Goal: Check status: Check status

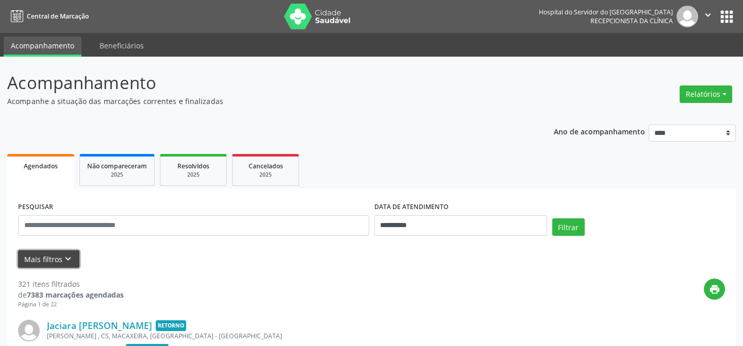
click at [45, 256] on button "Mais filtros keyboard_arrow_down" at bounding box center [48, 259] width 61 height 18
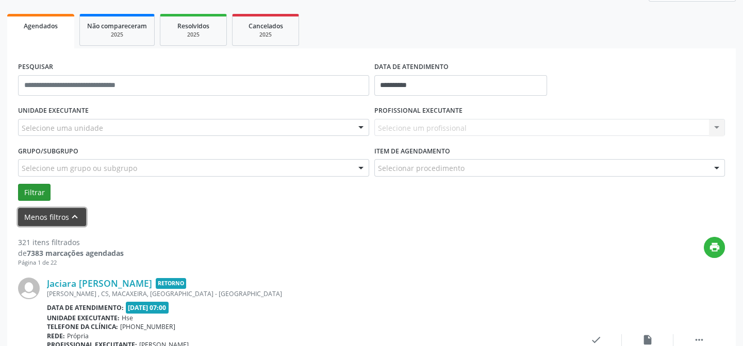
scroll to position [93, 0]
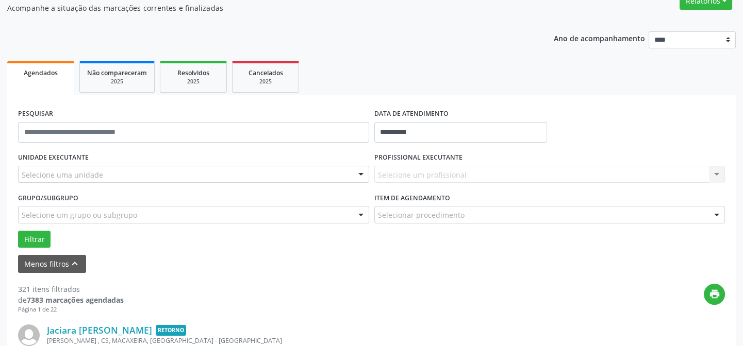
click at [75, 167] on div "Selecione uma unidade" at bounding box center [193, 175] width 351 height 18
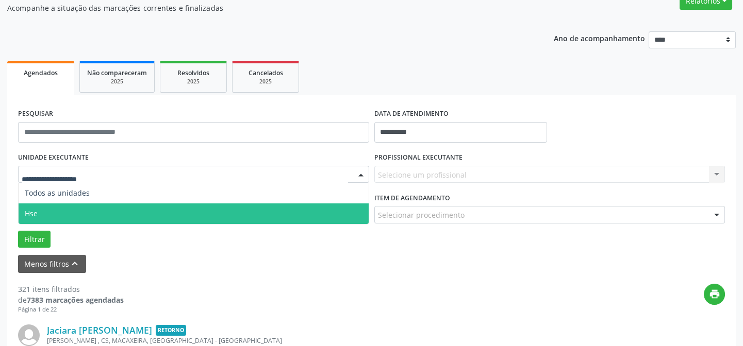
click at [62, 211] on span "Hse" at bounding box center [194, 214] width 350 height 21
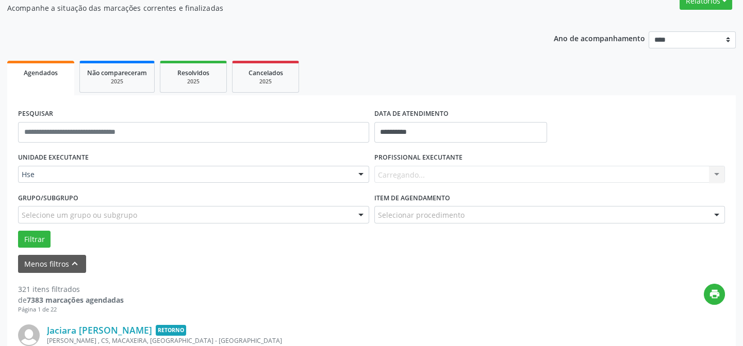
click at [77, 233] on div "Filtrar" at bounding box center [371, 240] width 712 height 18
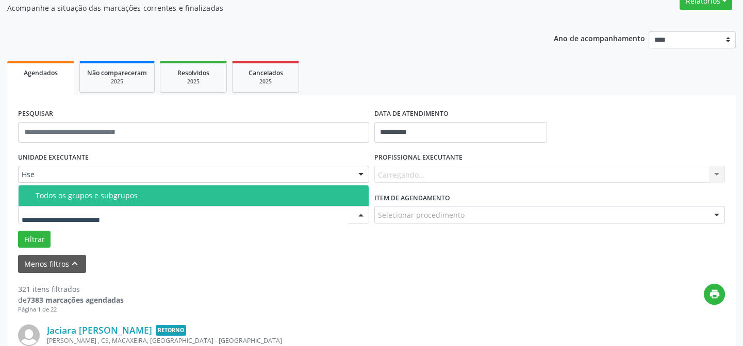
drag, startPoint x: 102, startPoint y: 216, endPoint x: 113, endPoint y: 219, distance: 11.1
click at [110, 218] on input "text" at bounding box center [185, 220] width 326 height 21
drag, startPoint x: 128, startPoint y: 221, endPoint x: 132, endPoint y: 216, distance: 5.8
click at [131, 219] on input "text" at bounding box center [185, 220] width 326 height 21
drag, startPoint x: 121, startPoint y: 221, endPoint x: 39, endPoint y: 221, distance: 82.0
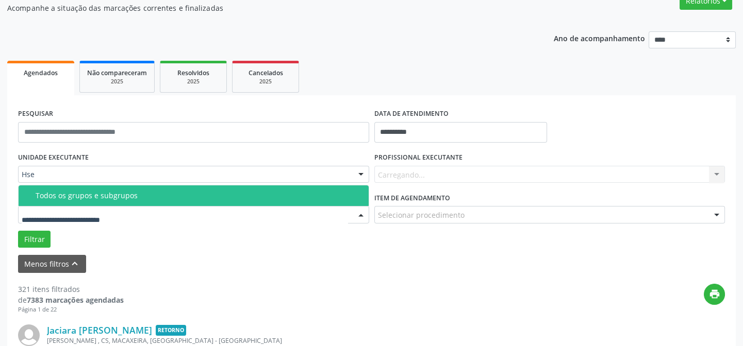
click at [41, 221] on input "text" at bounding box center [185, 220] width 326 height 21
click at [33, 223] on input "text" at bounding box center [185, 220] width 326 height 21
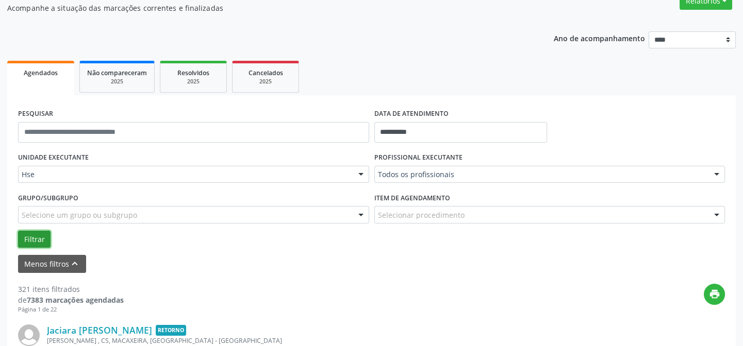
click at [36, 237] on button "Filtrar" at bounding box center [34, 240] width 32 height 18
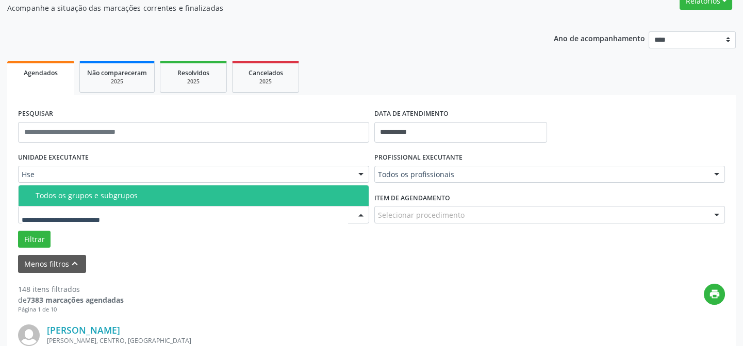
click at [102, 262] on div "Menos filtros keyboard_arrow_up" at bounding box center [371, 264] width 712 height 18
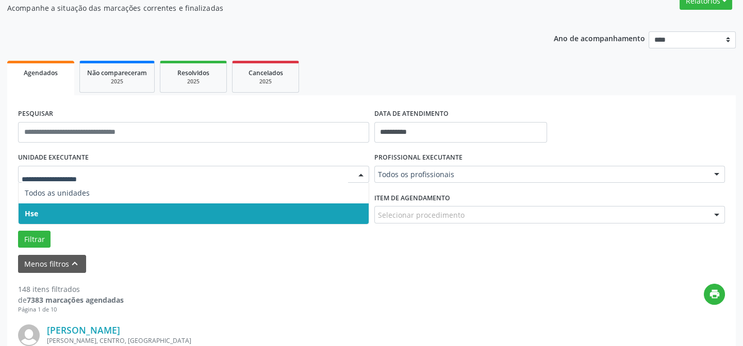
drag, startPoint x: 79, startPoint y: 211, endPoint x: 81, endPoint y: 201, distance: 10.6
click at [79, 211] on span "Hse" at bounding box center [194, 214] width 350 height 21
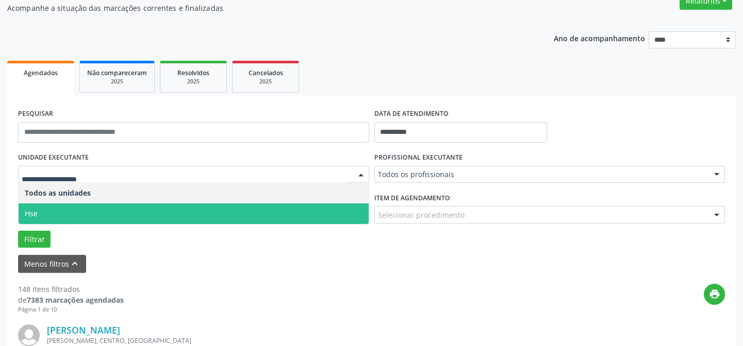
click at [78, 213] on span "Hse" at bounding box center [194, 214] width 350 height 21
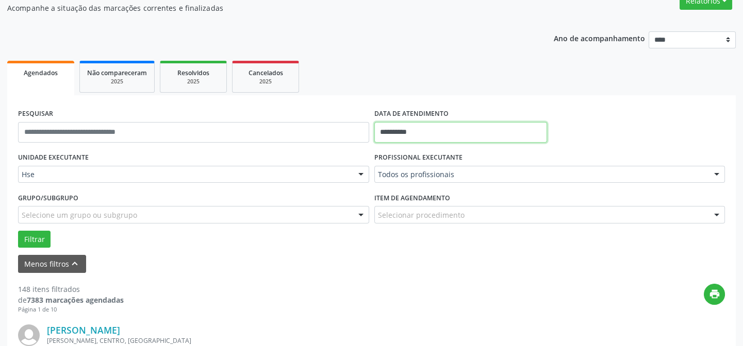
drag, startPoint x: 397, startPoint y: 133, endPoint x: 391, endPoint y: 146, distance: 14.3
click at [397, 137] on input "**********" at bounding box center [460, 132] width 173 height 21
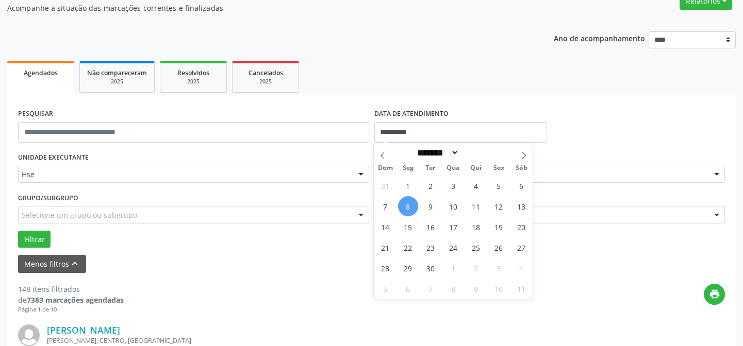
click at [407, 206] on span "8" at bounding box center [408, 206] width 20 height 20
type input "**********"
click at [407, 206] on span "8" at bounding box center [408, 206] width 20 height 20
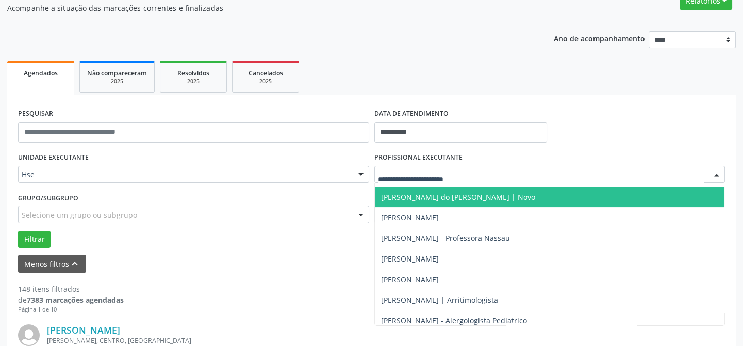
scroll to position [749, 0]
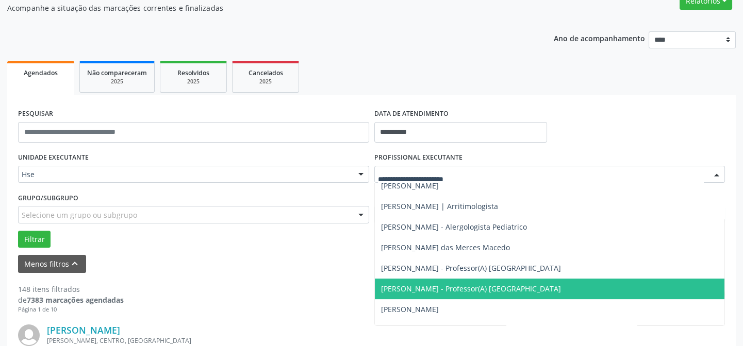
click at [404, 287] on span "[PERSON_NAME] - Professor(A) [GEOGRAPHIC_DATA]" at bounding box center [471, 289] width 180 height 10
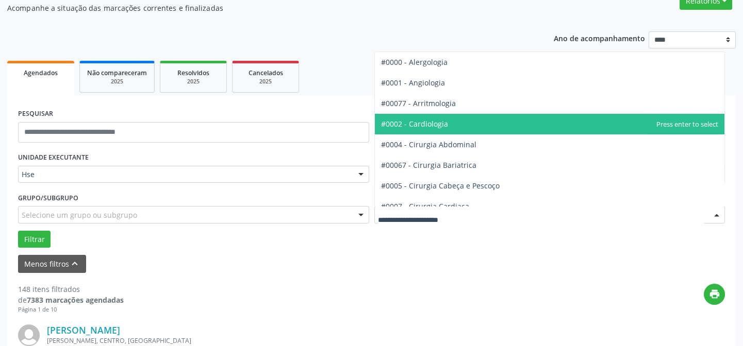
click at [423, 124] on span "#0002 - Cardiologia" at bounding box center [414, 124] width 67 height 10
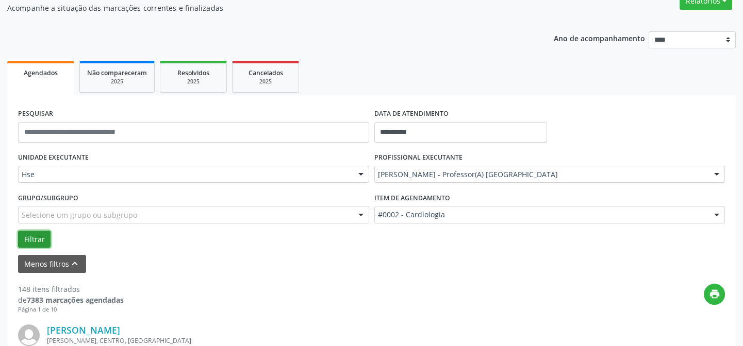
click at [34, 236] on button "Filtrar" at bounding box center [34, 240] width 32 height 18
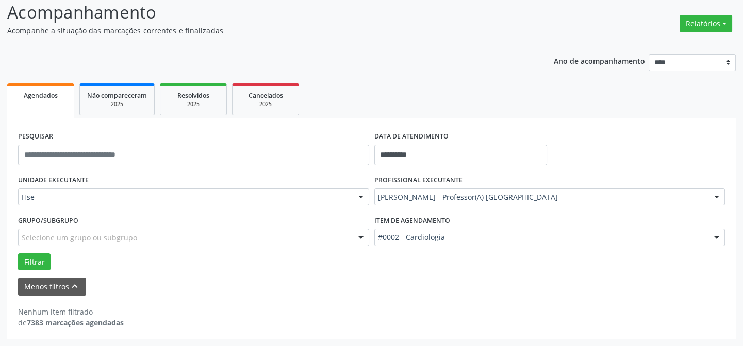
scroll to position [70, 0]
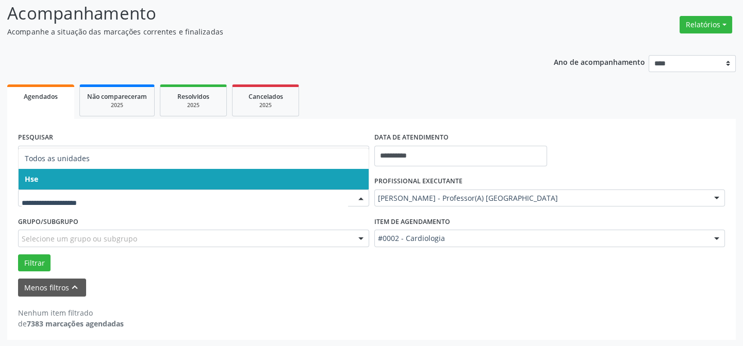
click at [85, 192] on div at bounding box center [193, 199] width 351 height 18
click at [88, 175] on span "Hse" at bounding box center [194, 179] width 350 height 21
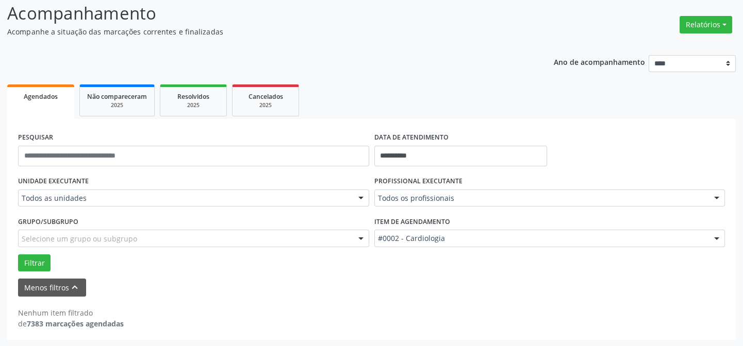
click at [95, 186] on div "UNIDADE EXECUTANTE Todos as unidades Todos as unidades Hse Nenhum resultado enc…" at bounding box center [193, 194] width 356 height 40
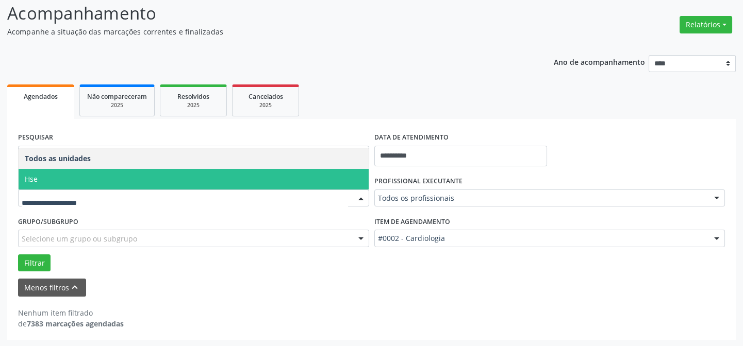
click at [93, 178] on span "Hse" at bounding box center [194, 179] width 350 height 21
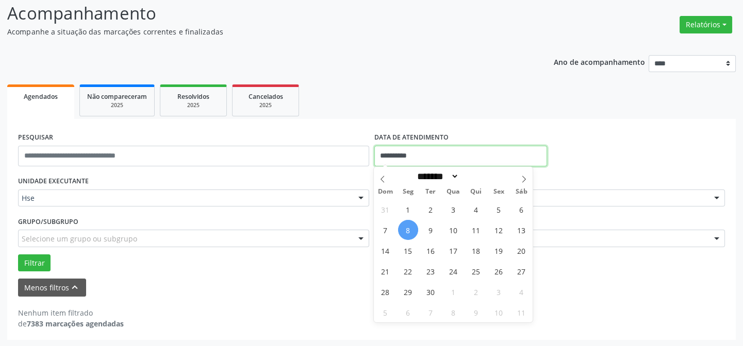
click at [413, 161] on input "**********" at bounding box center [460, 156] width 173 height 21
click at [407, 229] on span "8" at bounding box center [408, 230] width 20 height 20
type input "**********"
click at [408, 228] on span "8" at bounding box center [408, 230] width 20 height 20
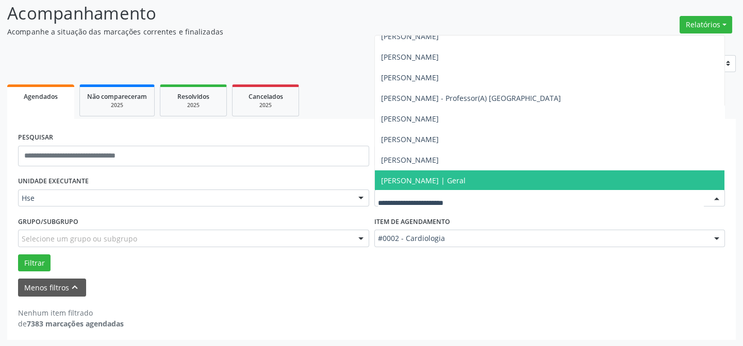
scroll to position [6653, 0]
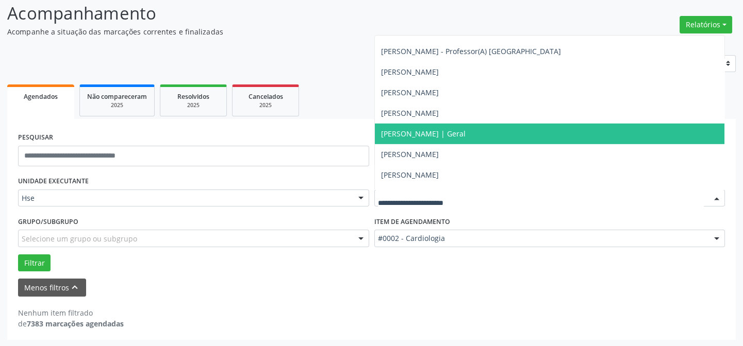
click at [397, 133] on span "[PERSON_NAME] | Geral" at bounding box center [423, 134] width 85 height 10
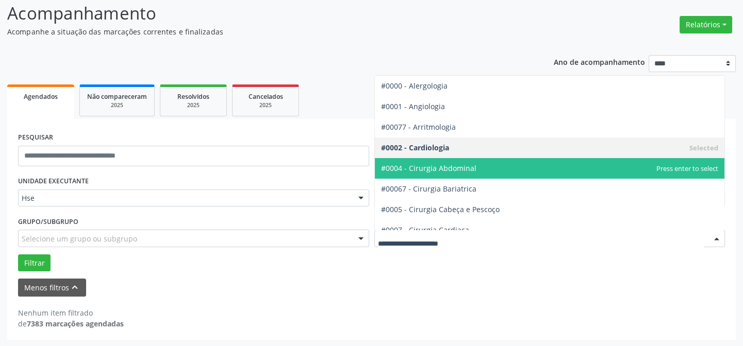
click at [715, 237] on div at bounding box center [716, 239] width 15 height 18
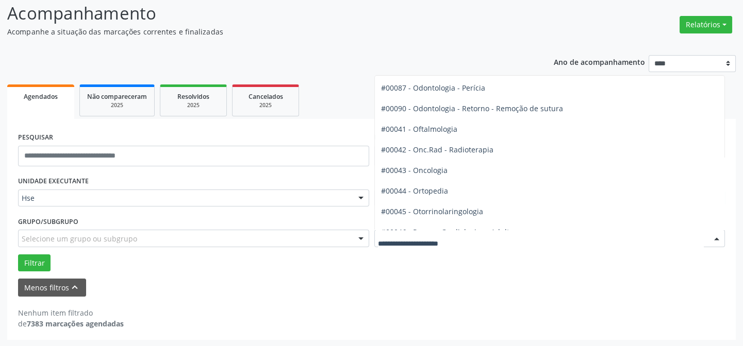
scroll to position [1312, 0]
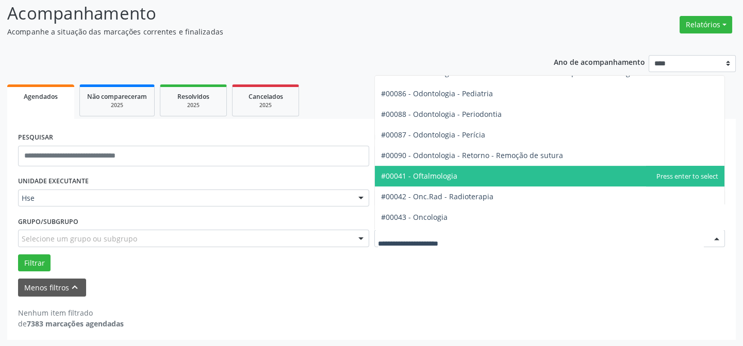
click at [430, 171] on span "#00041 - Oftalmologia" at bounding box center [419, 176] width 76 height 10
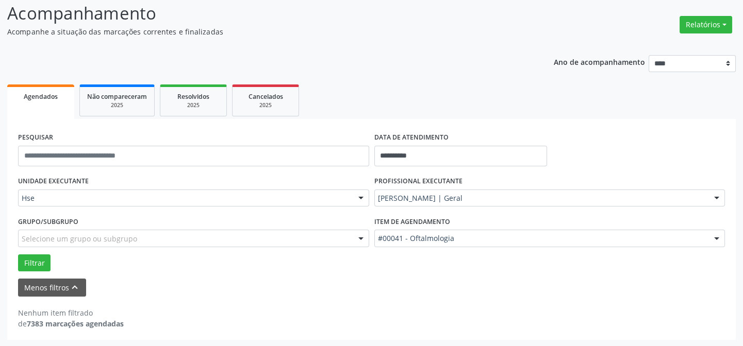
click at [430, 171] on form "**********" at bounding box center [371, 213] width 707 height 167
click at [30, 260] on button "Filtrar" at bounding box center [34, 264] width 32 height 18
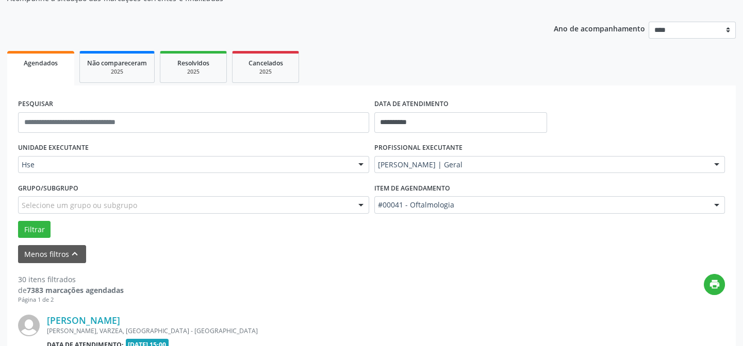
scroll to position [290, 0]
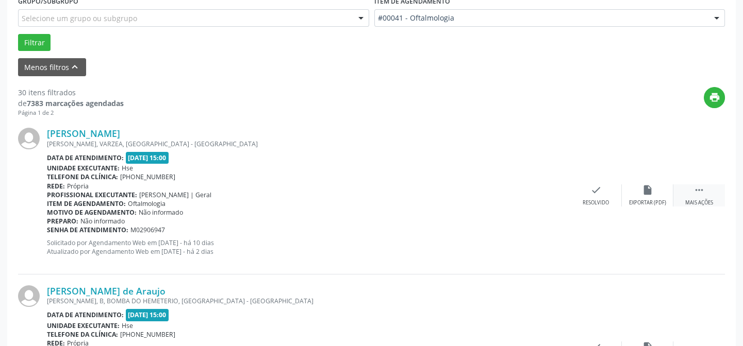
click at [699, 189] on icon "" at bounding box center [698, 190] width 11 height 11
click at [646, 191] on icon "alarm_off" at bounding box center [647, 190] width 11 height 11
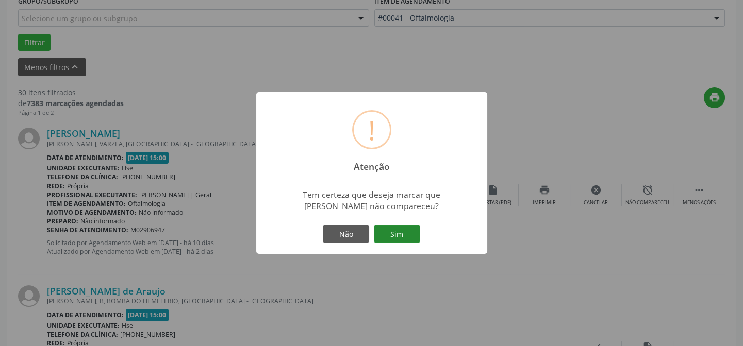
click at [396, 232] on button "Sim" at bounding box center [397, 234] width 46 height 18
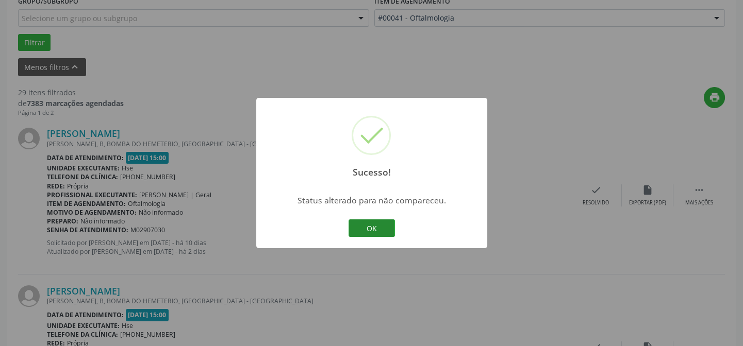
click at [371, 226] on button "OK" at bounding box center [371, 229] width 46 height 18
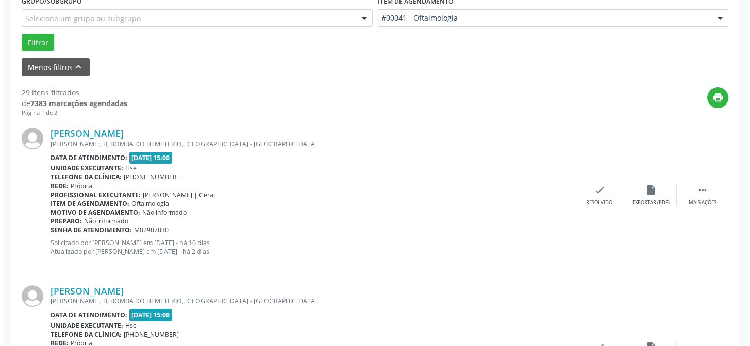
scroll to position [196, 0]
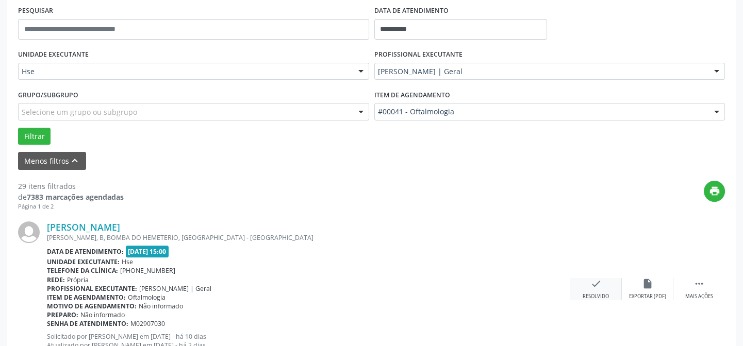
click at [596, 284] on icon "check" at bounding box center [595, 283] width 11 height 11
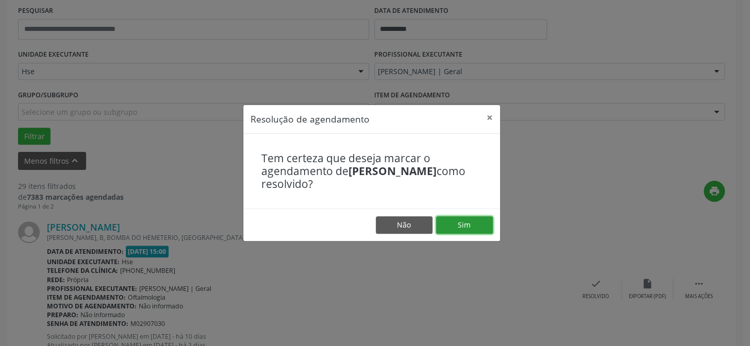
click at [463, 224] on button "Sim" at bounding box center [464, 225] width 57 height 18
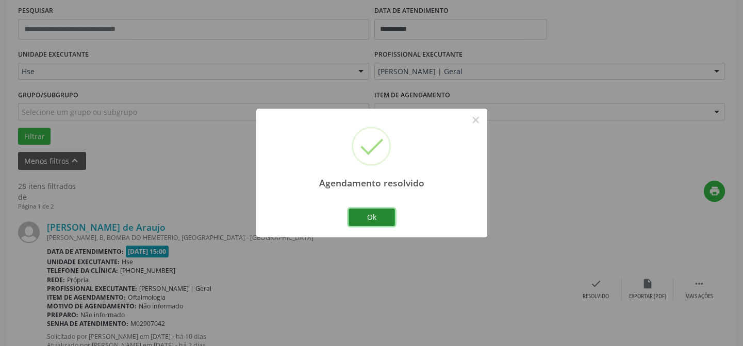
click at [369, 218] on button "Ok" at bounding box center [371, 218] width 46 height 18
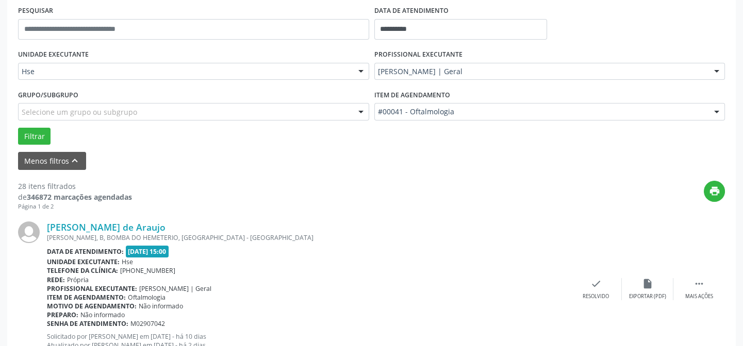
scroll to position [243, 0]
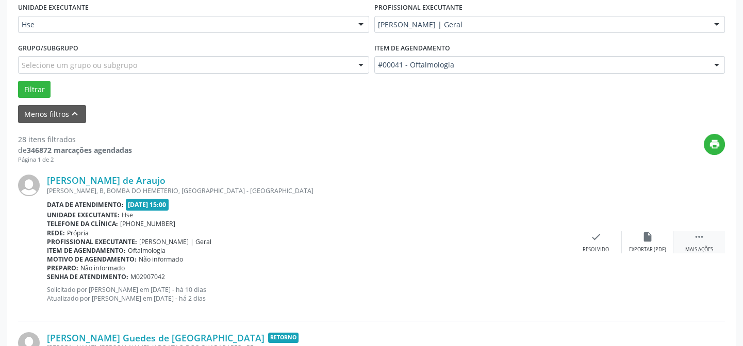
click at [699, 233] on icon "" at bounding box center [698, 236] width 11 height 11
click at [644, 235] on icon "alarm_off" at bounding box center [647, 236] width 11 height 11
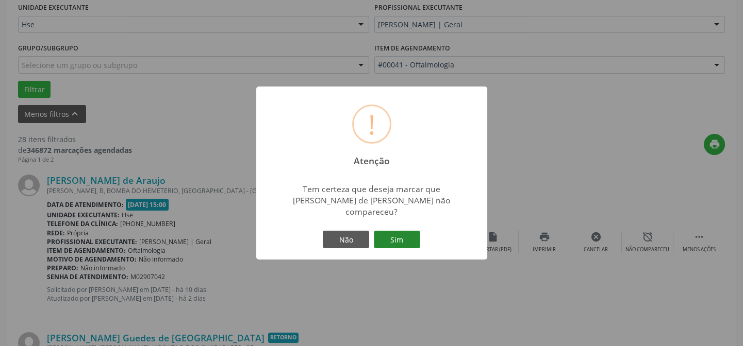
click at [398, 231] on button "Sim" at bounding box center [397, 240] width 46 height 18
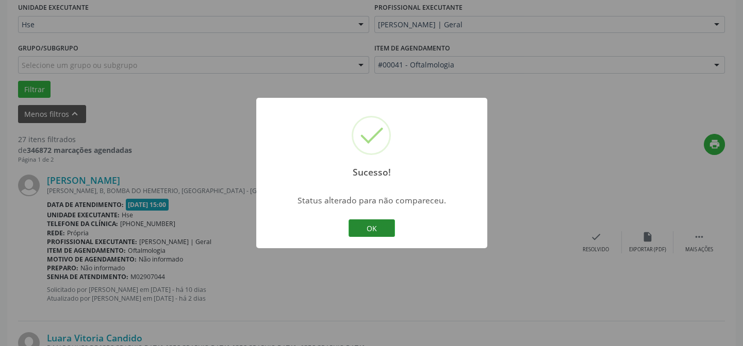
click at [374, 225] on button "OK" at bounding box center [371, 229] width 46 height 18
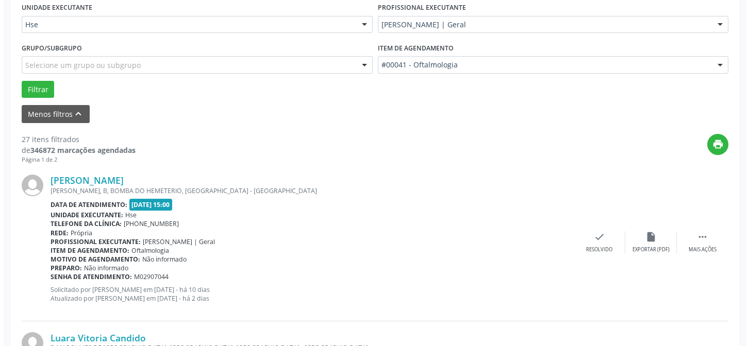
scroll to position [196, 0]
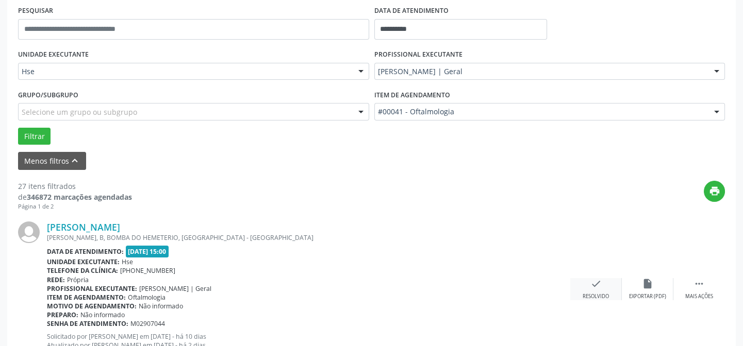
click at [589, 283] on div "check Resolvido" at bounding box center [596, 289] width 52 height 22
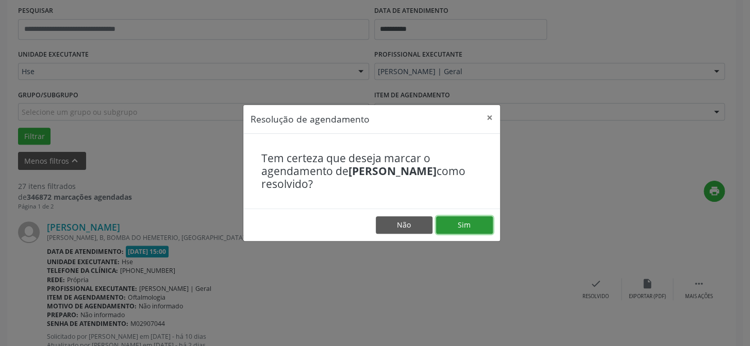
click at [462, 224] on button "Sim" at bounding box center [464, 225] width 57 height 18
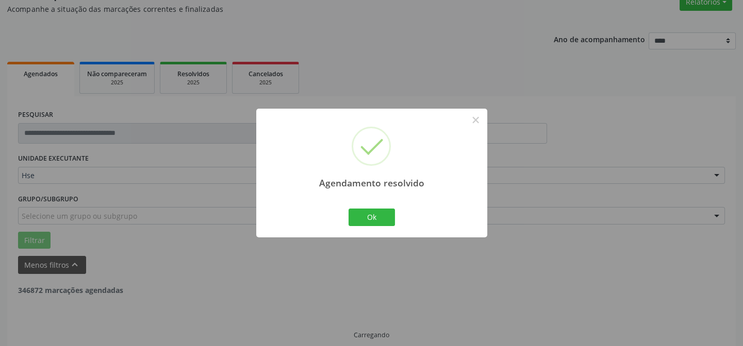
scroll to position [103, 0]
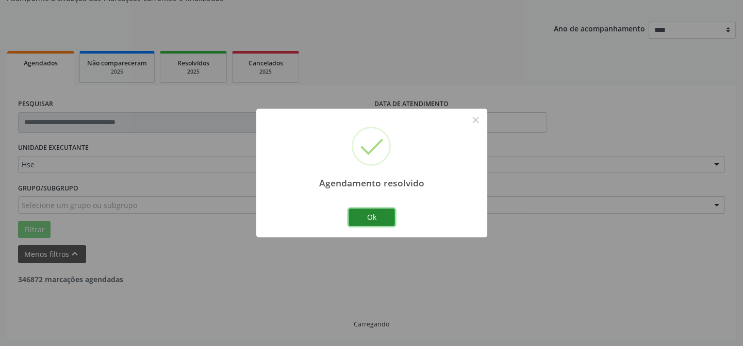
click at [374, 216] on button "Ok" at bounding box center [371, 218] width 46 height 18
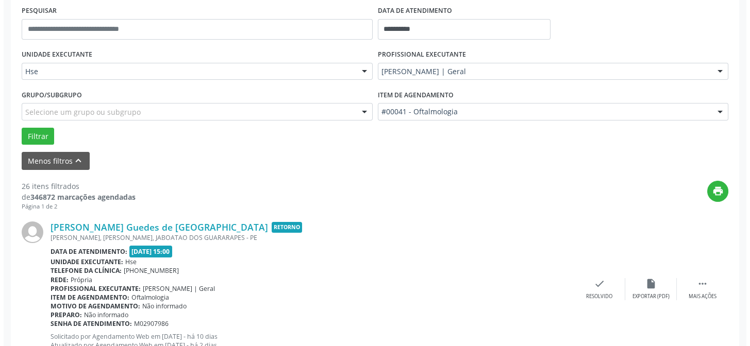
scroll to position [243, 0]
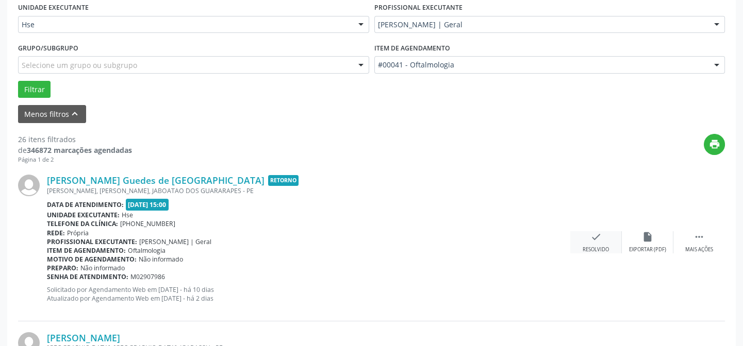
click at [594, 235] on icon "check" at bounding box center [595, 236] width 11 height 11
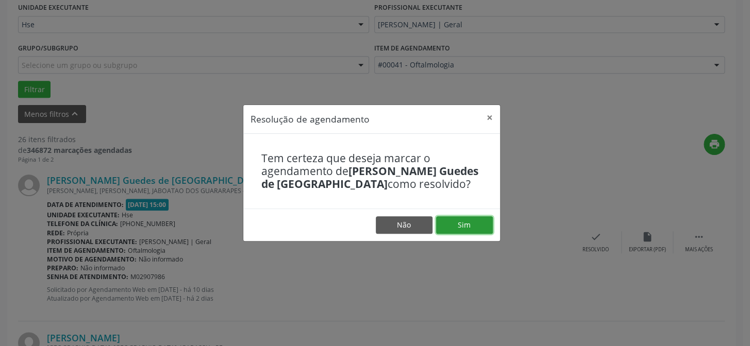
click at [465, 224] on button "Sim" at bounding box center [464, 225] width 57 height 18
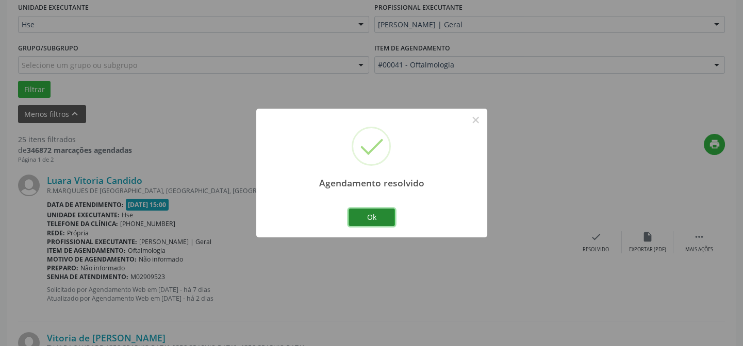
click at [371, 215] on button "Ok" at bounding box center [371, 218] width 46 height 18
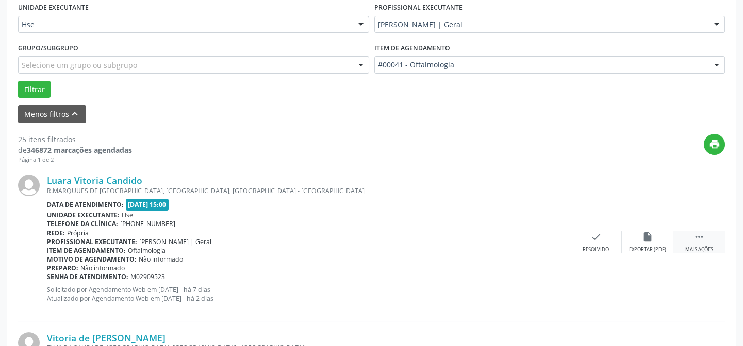
click at [697, 234] on icon "" at bounding box center [698, 236] width 11 height 11
click at [648, 235] on icon "alarm_off" at bounding box center [647, 236] width 11 height 11
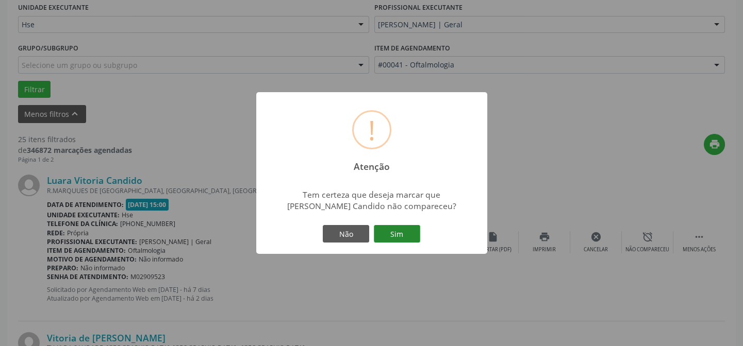
click at [402, 233] on button "Sim" at bounding box center [397, 234] width 46 height 18
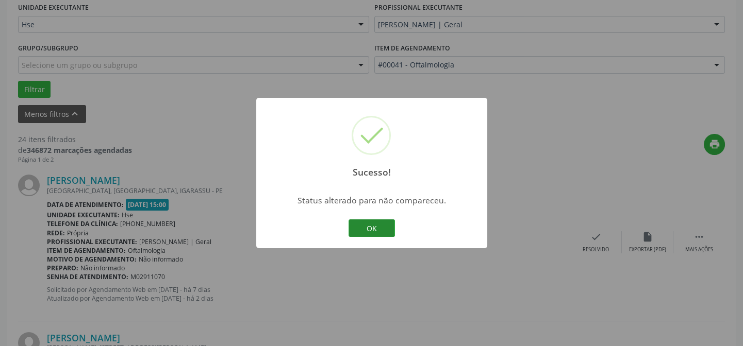
click at [372, 225] on button "OK" at bounding box center [371, 229] width 46 height 18
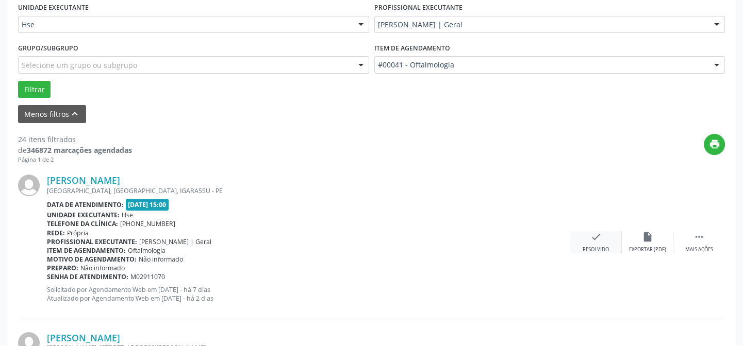
click at [596, 239] on icon "check" at bounding box center [595, 236] width 11 height 11
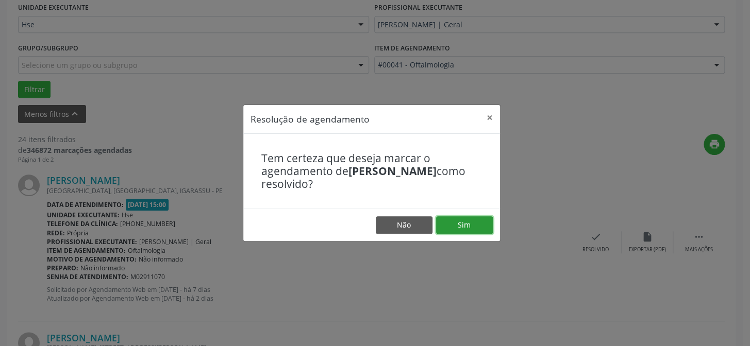
click at [459, 221] on button "Sim" at bounding box center [464, 225] width 57 height 18
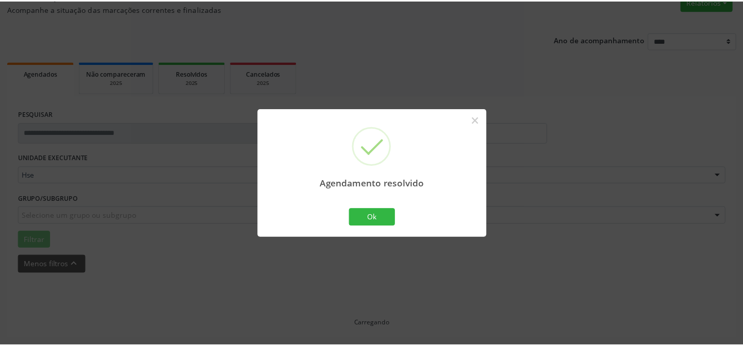
scroll to position [92, 0]
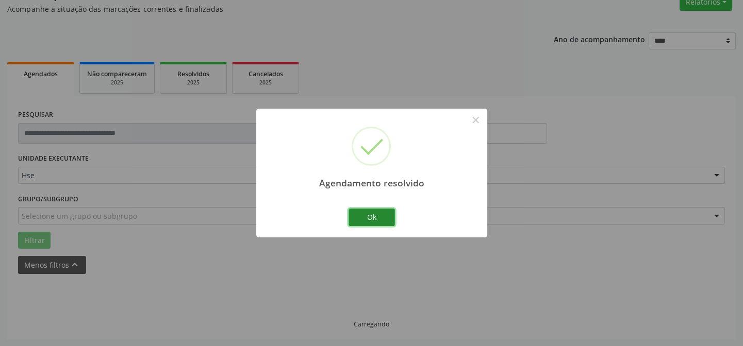
click at [366, 213] on button "Ok" at bounding box center [371, 218] width 46 height 18
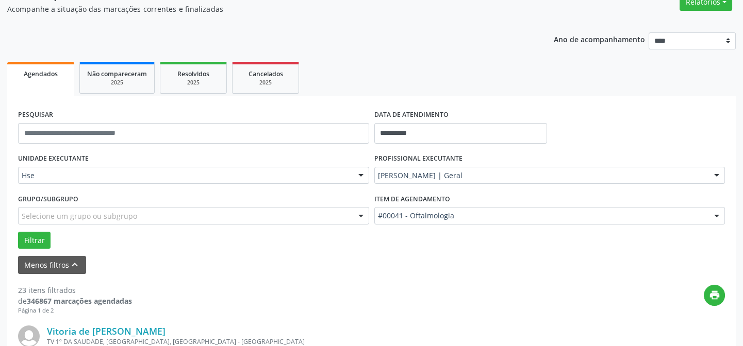
scroll to position [279, 0]
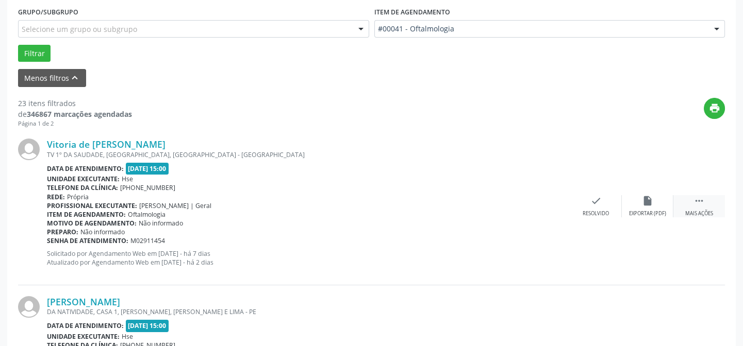
click at [700, 199] on icon "" at bounding box center [698, 200] width 11 height 11
click at [644, 200] on icon "alarm_off" at bounding box center [647, 200] width 11 height 11
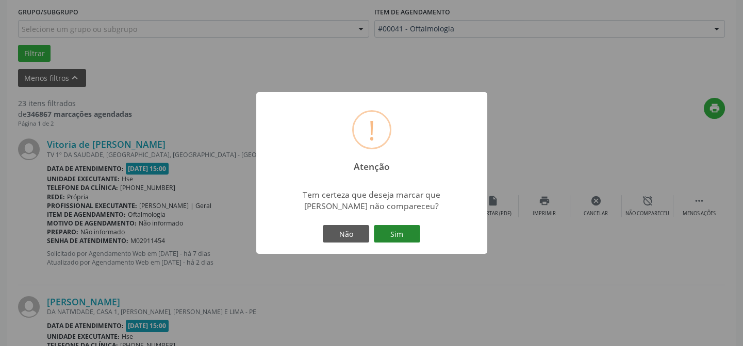
click at [398, 233] on button "Sim" at bounding box center [397, 234] width 46 height 18
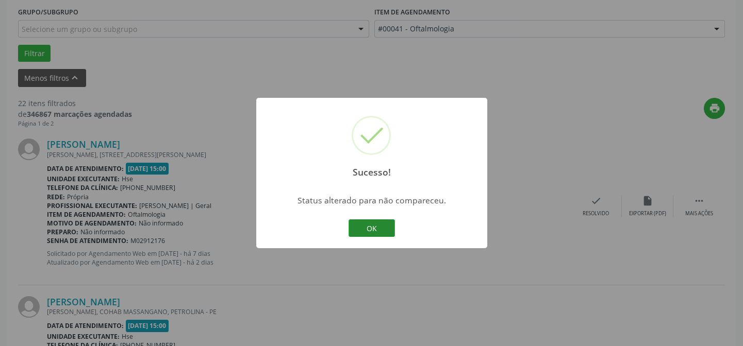
click at [371, 227] on button "OK" at bounding box center [371, 229] width 46 height 18
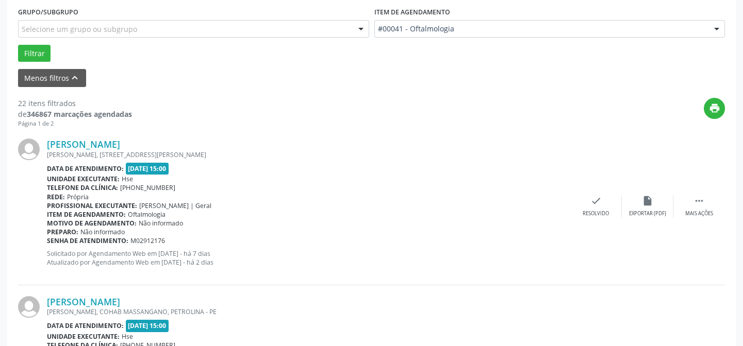
scroll to position [232, 0]
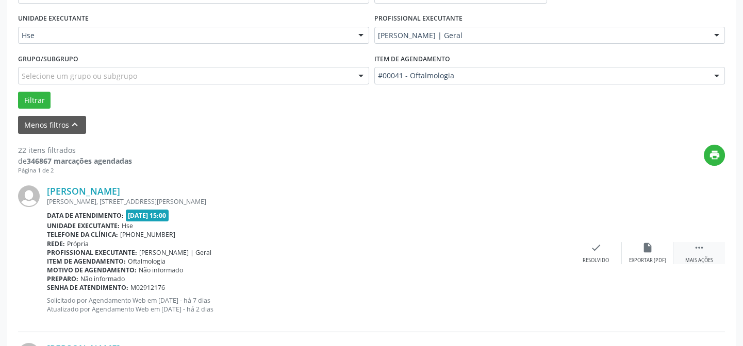
click at [701, 250] on icon "" at bounding box center [698, 247] width 11 height 11
click at [644, 242] on icon "alarm_off" at bounding box center [647, 247] width 11 height 11
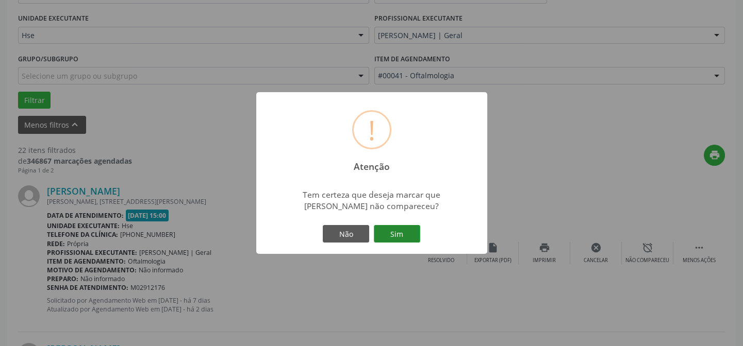
click at [398, 232] on button "Sim" at bounding box center [397, 234] width 46 height 18
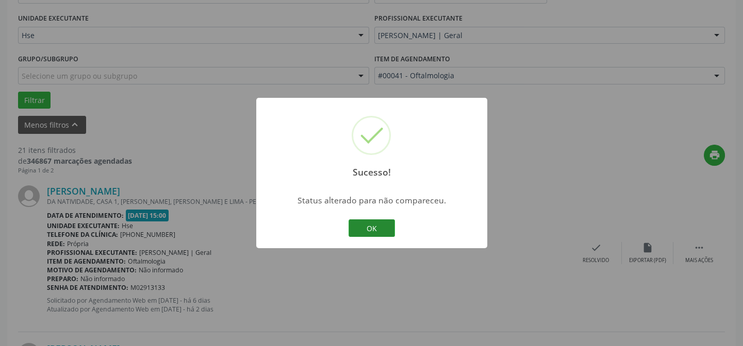
click at [366, 223] on button "OK" at bounding box center [371, 229] width 46 height 18
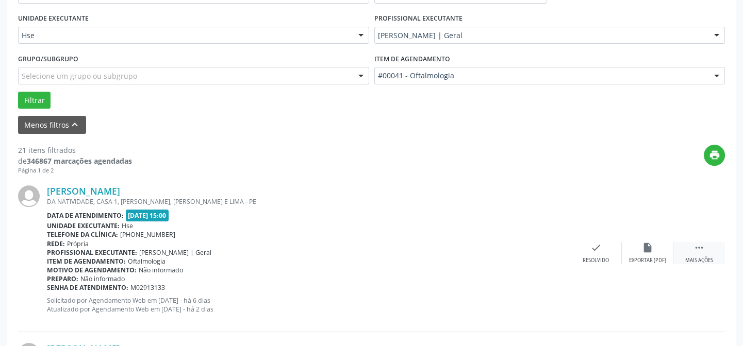
click at [700, 242] on icon "" at bounding box center [698, 247] width 11 height 11
click at [648, 245] on icon "alarm_off" at bounding box center [647, 247] width 11 height 11
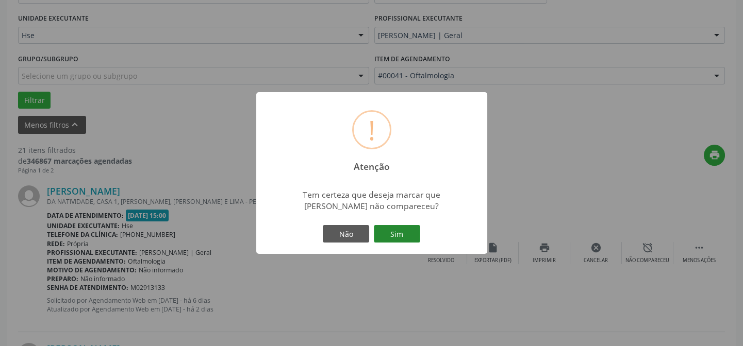
click at [400, 231] on button "Sim" at bounding box center [397, 234] width 46 height 18
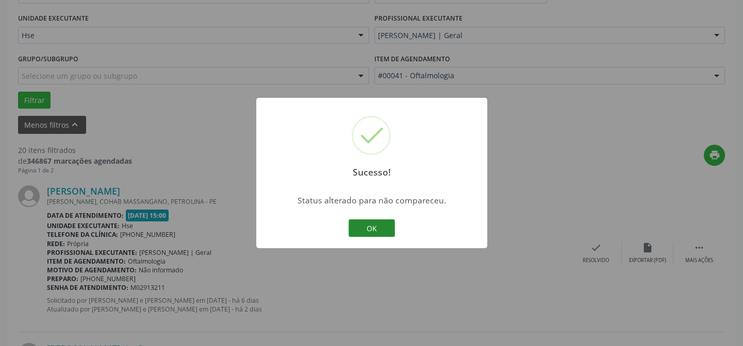
click at [376, 227] on button "OK" at bounding box center [371, 229] width 46 height 18
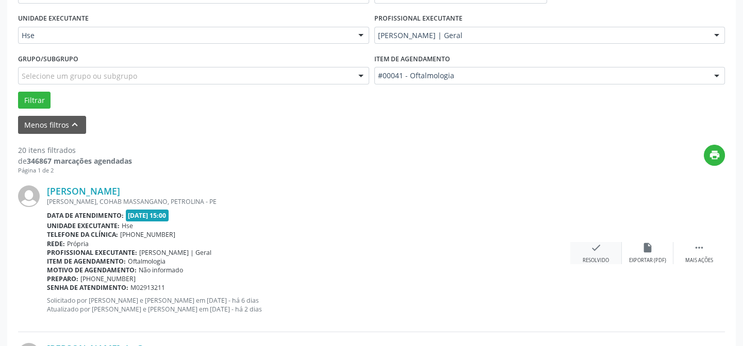
click at [593, 247] on icon "check" at bounding box center [595, 247] width 11 height 11
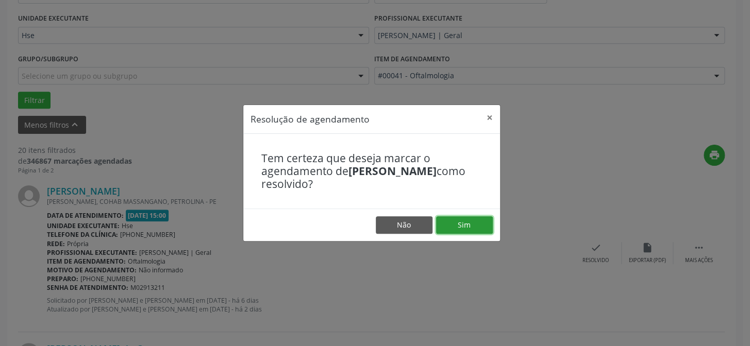
click at [462, 225] on button "Sim" at bounding box center [464, 225] width 57 height 18
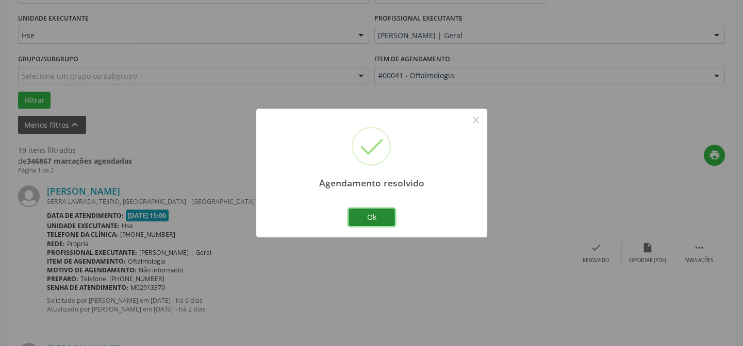
click at [369, 214] on button "Ok" at bounding box center [371, 218] width 46 height 18
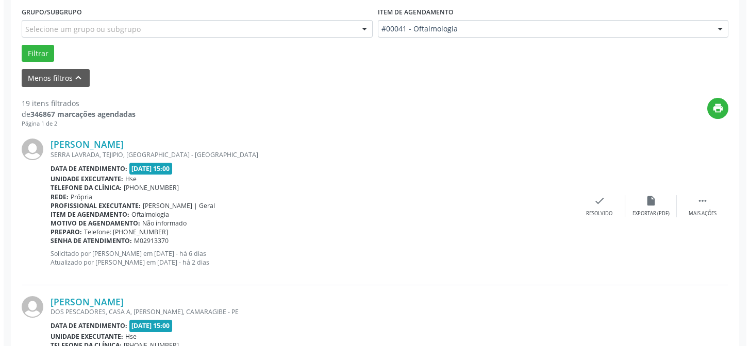
scroll to position [326, 0]
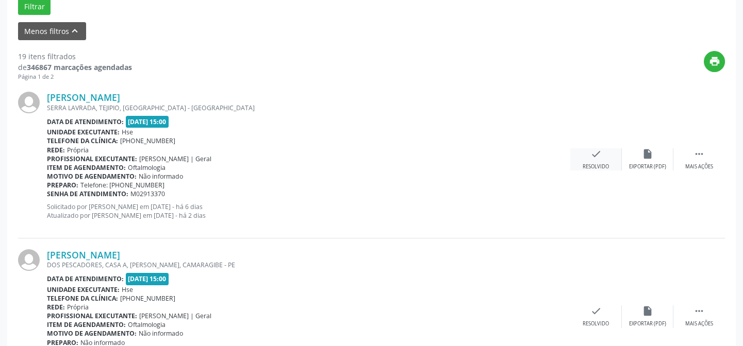
click at [593, 155] on icon "check" at bounding box center [595, 153] width 11 height 11
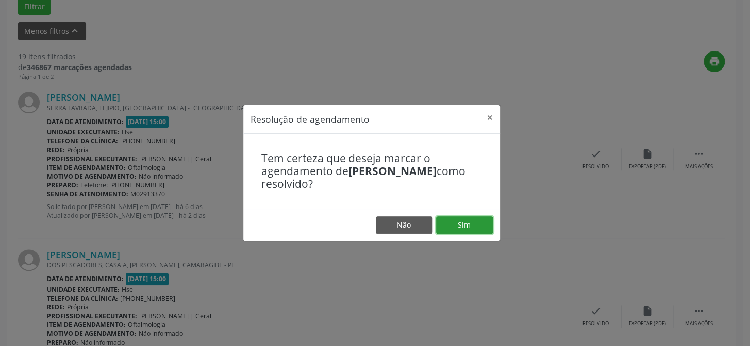
click at [463, 222] on button "Sim" at bounding box center [464, 225] width 57 height 18
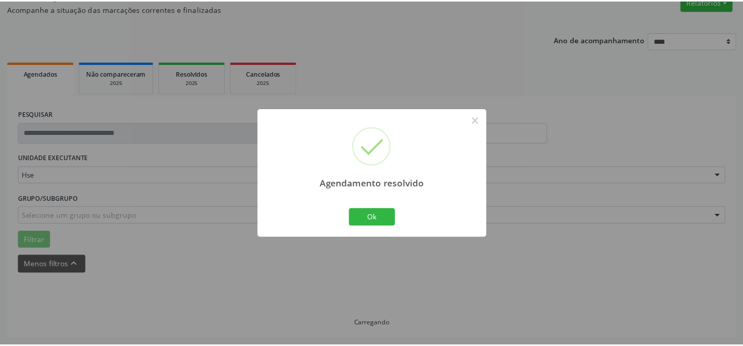
scroll to position [92, 0]
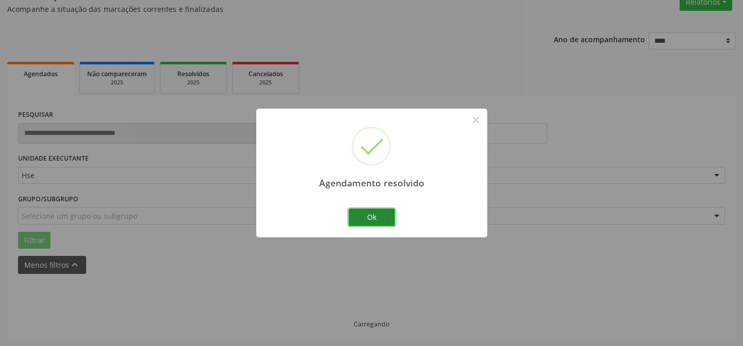
click at [372, 218] on button "Ok" at bounding box center [371, 218] width 46 height 18
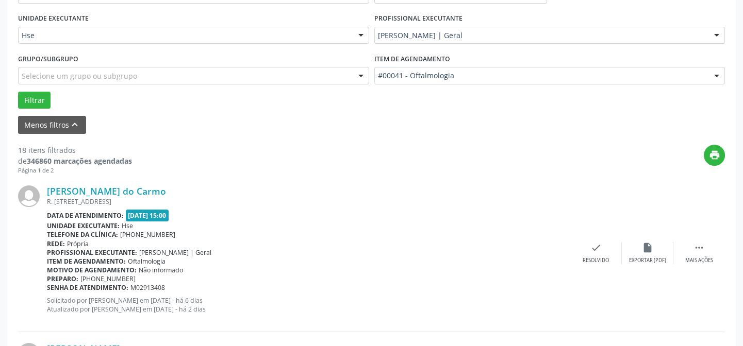
scroll to position [186, 0]
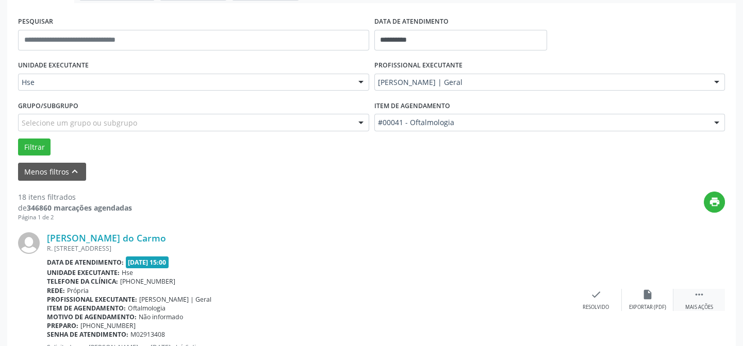
click at [699, 294] on icon "" at bounding box center [698, 294] width 11 height 11
click at [645, 293] on icon "alarm_off" at bounding box center [647, 294] width 11 height 11
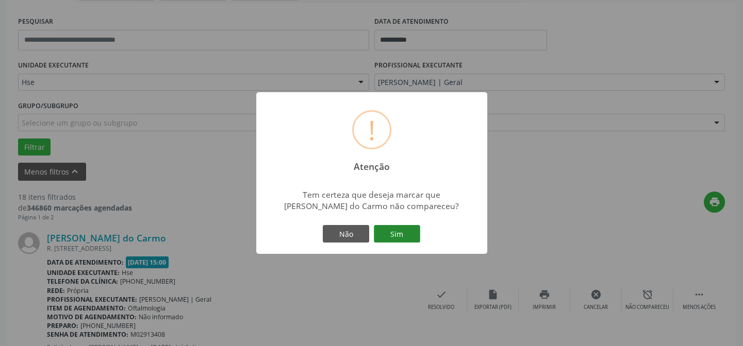
click at [400, 235] on button "Sim" at bounding box center [397, 234] width 46 height 18
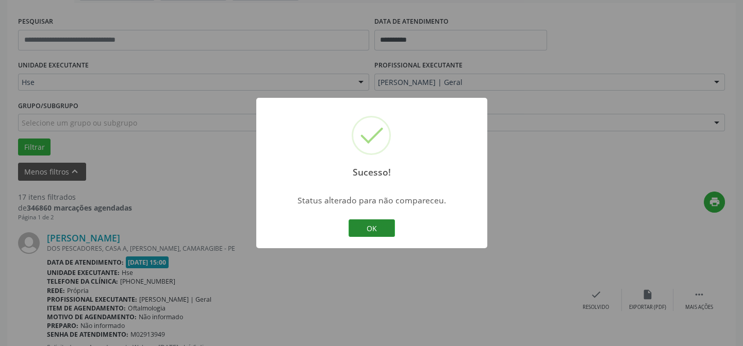
click at [376, 225] on button "OK" at bounding box center [371, 229] width 46 height 18
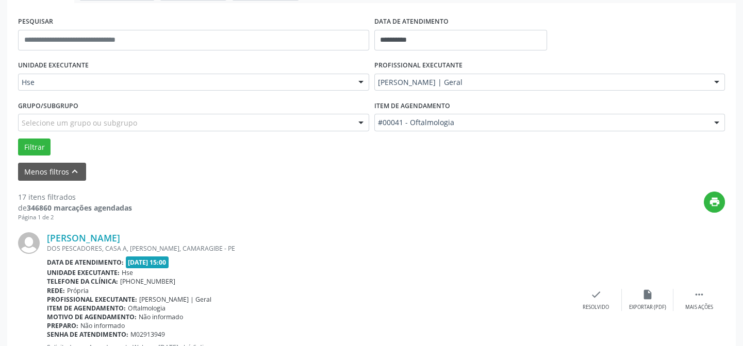
scroll to position [232, 0]
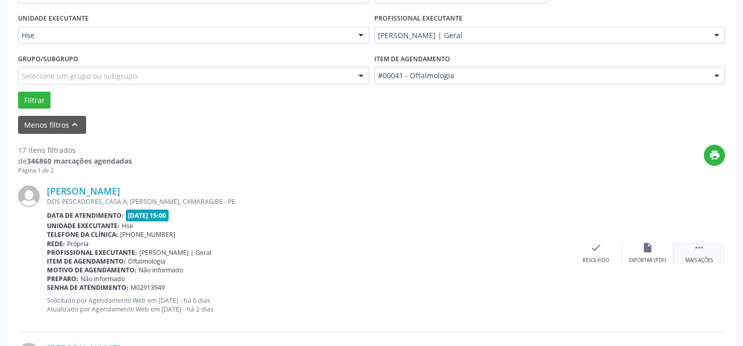
click at [699, 244] on icon "" at bounding box center [698, 247] width 11 height 11
click at [648, 242] on icon "alarm_off" at bounding box center [647, 247] width 11 height 11
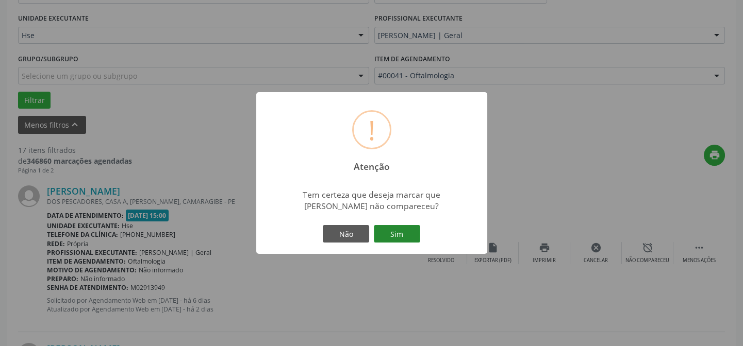
click at [394, 231] on button "Sim" at bounding box center [397, 234] width 46 height 18
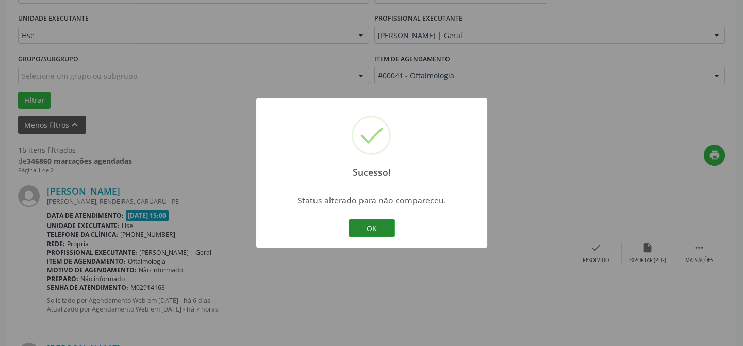
click at [366, 226] on button "OK" at bounding box center [371, 229] width 46 height 18
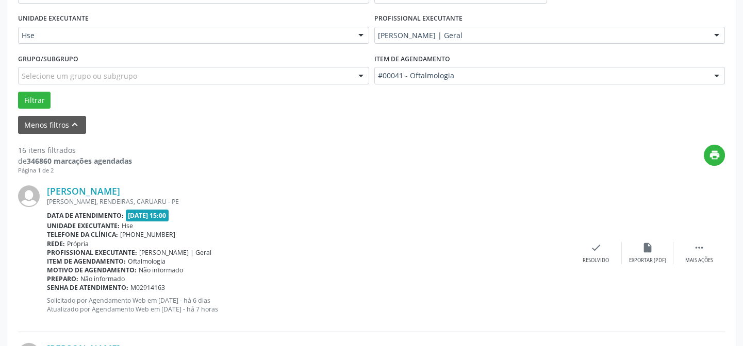
scroll to position [279, 0]
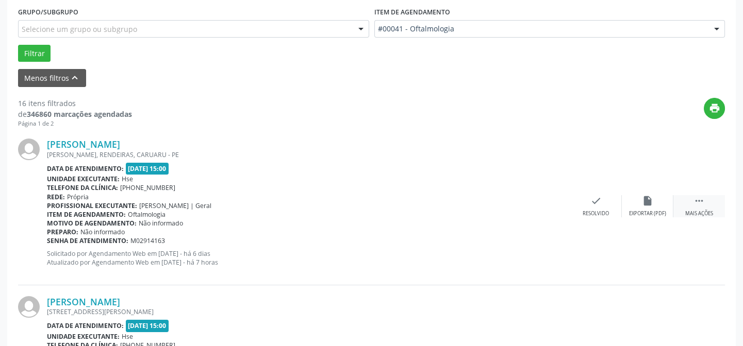
click at [698, 197] on icon "" at bounding box center [698, 200] width 11 height 11
click at [646, 199] on icon "alarm_off" at bounding box center [647, 200] width 11 height 11
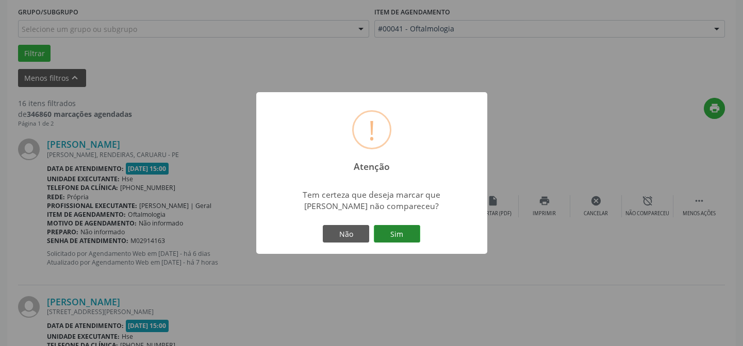
click at [396, 232] on button "Sim" at bounding box center [397, 234] width 46 height 18
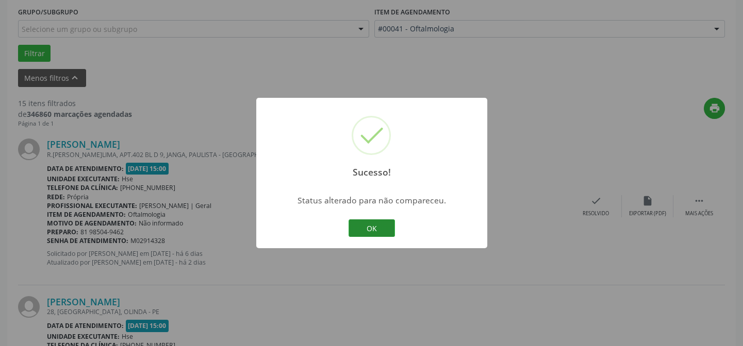
click at [369, 224] on button "OK" at bounding box center [371, 229] width 46 height 18
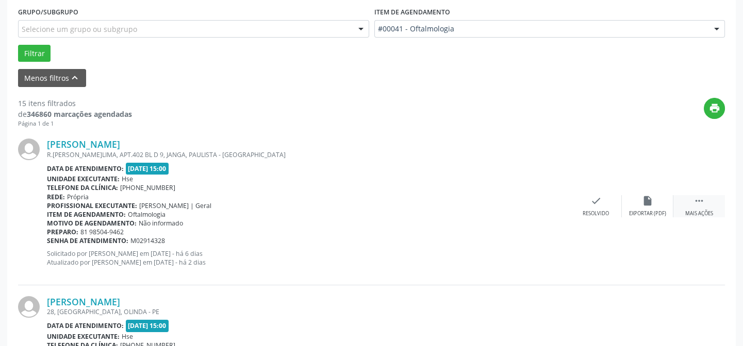
click at [696, 201] on icon "" at bounding box center [698, 200] width 11 height 11
click at [646, 197] on icon "alarm_off" at bounding box center [647, 200] width 11 height 11
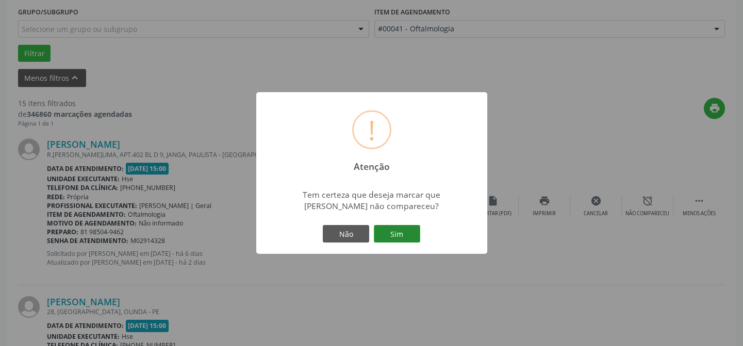
click at [395, 235] on button "Sim" at bounding box center [397, 234] width 46 height 18
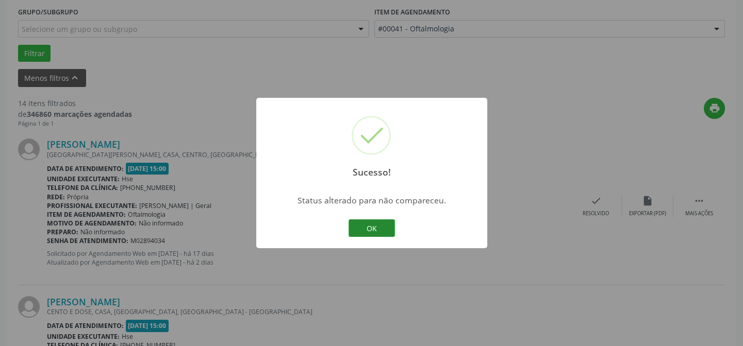
click at [370, 225] on button "OK" at bounding box center [371, 229] width 46 height 18
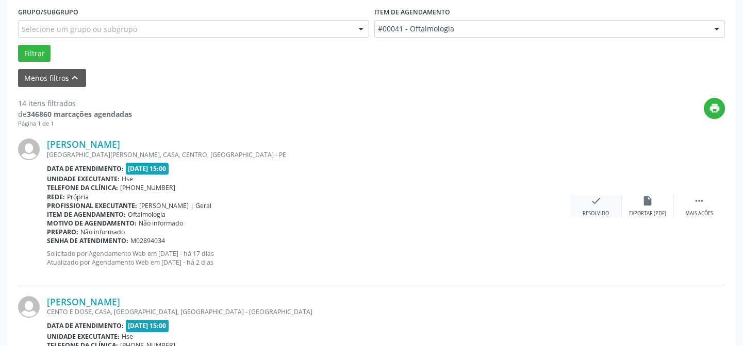
click at [593, 201] on icon "check" at bounding box center [595, 200] width 11 height 11
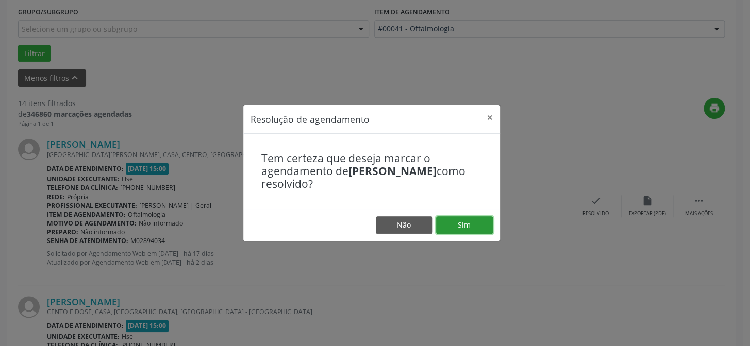
click at [461, 223] on button "Sim" at bounding box center [464, 225] width 57 height 18
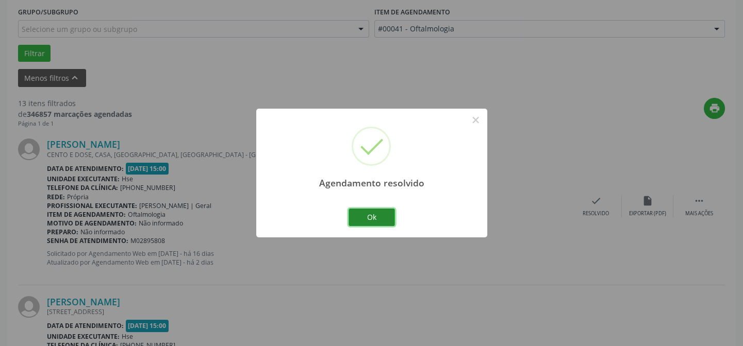
click at [372, 214] on button "Ok" at bounding box center [371, 218] width 46 height 18
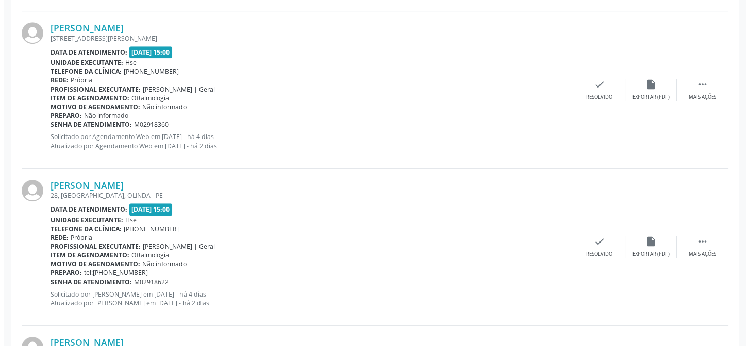
scroll to position [1545, 0]
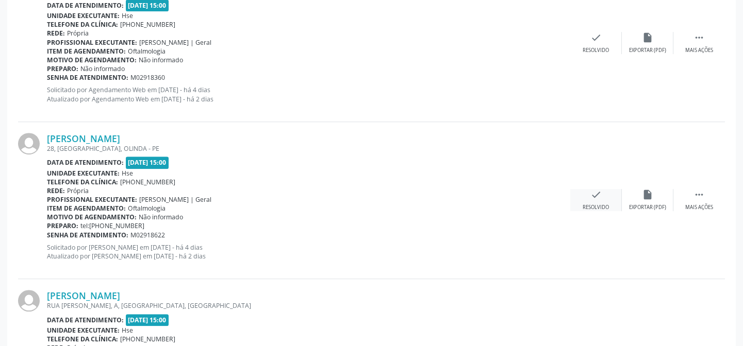
click at [596, 195] on icon "check" at bounding box center [595, 194] width 11 height 11
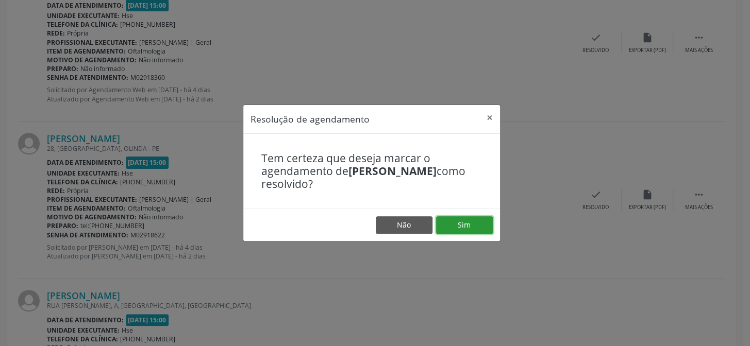
click at [462, 223] on button "Sim" at bounding box center [464, 225] width 57 height 18
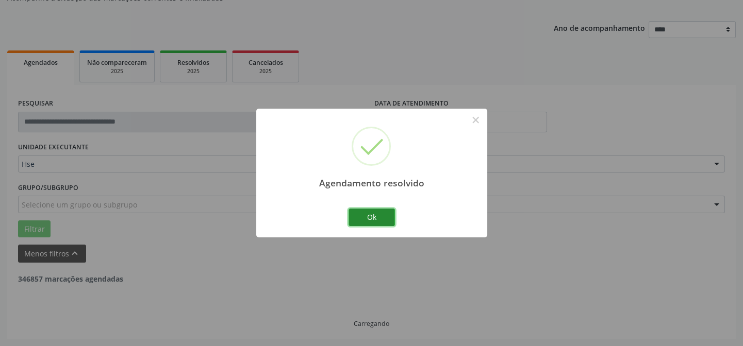
click at [363, 216] on button "Ok" at bounding box center [371, 218] width 46 height 18
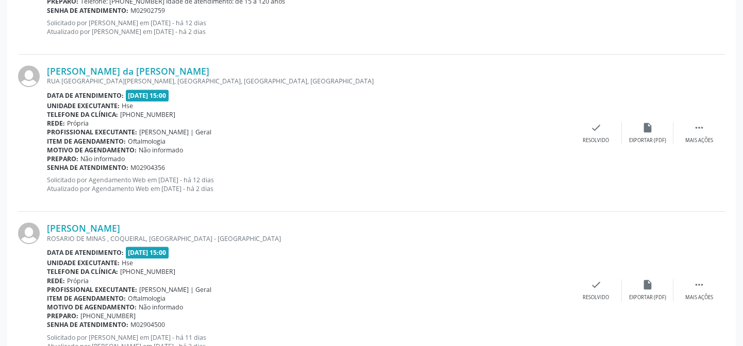
scroll to position [1170, 0]
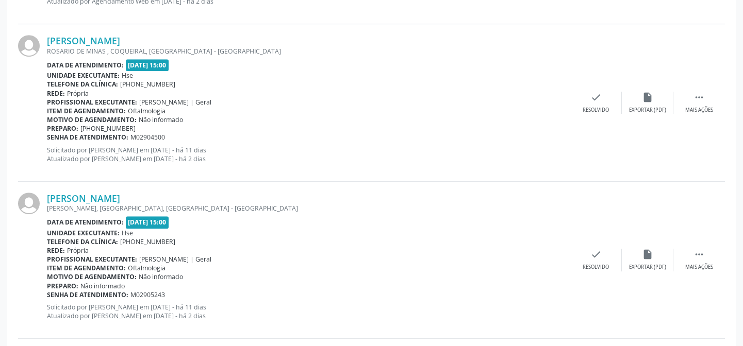
drag, startPoint x: 696, startPoint y: 253, endPoint x: 689, endPoint y: 243, distance: 12.6
click at [695, 253] on icon "" at bounding box center [698, 254] width 11 height 11
click at [645, 252] on icon "alarm_off" at bounding box center [647, 254] width 11 height 11
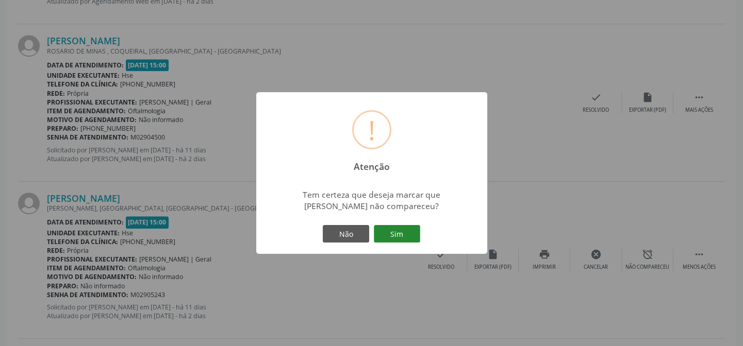
click at [400, 233] on button "Sim" at bounding box center [397, 234] width 46 height 18
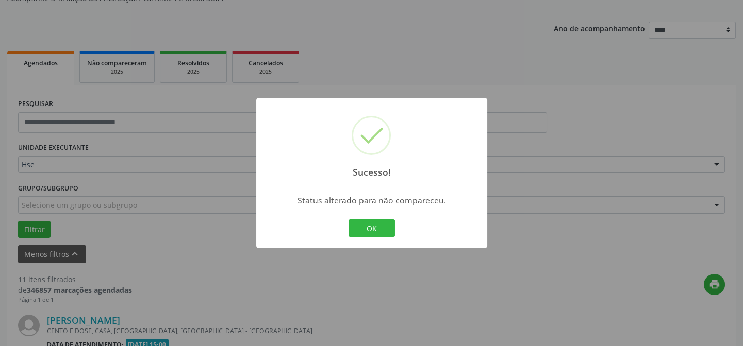
scroll to position [935, 0]
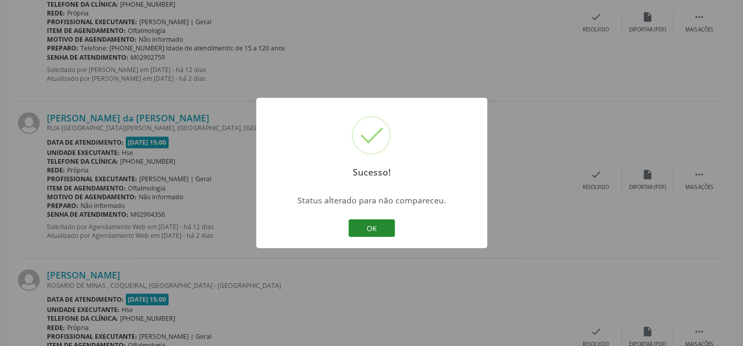
click at [373, 224] on button "OK" at bounding box center [371, 229] width 46 height 18
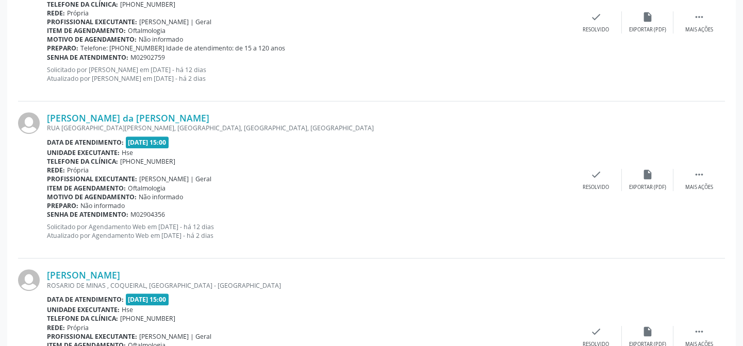
scroll to position [1123, 0]
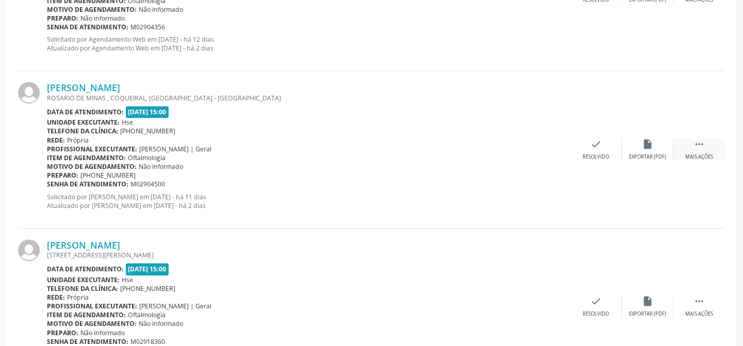
click at [697, 141] on icon "" at bounding box center [698, 144] width 11 height 11
click at [646, 142] on icon "alarm_off" at bounding box center [647, 144] width 11 height 11
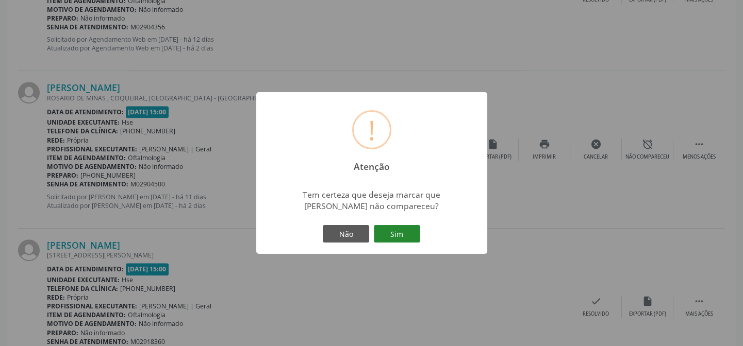
click at [396, 235] on button "Sim" at bounding box center [397, 234] width 46 height 18
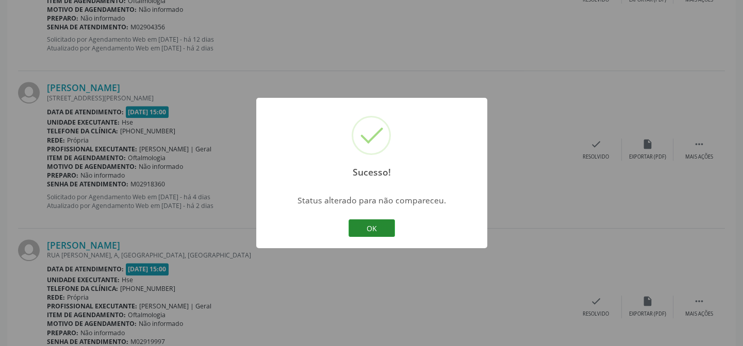
click at [371, 223] on button "OK" at bounding box center [371, 229] width 46 height 18
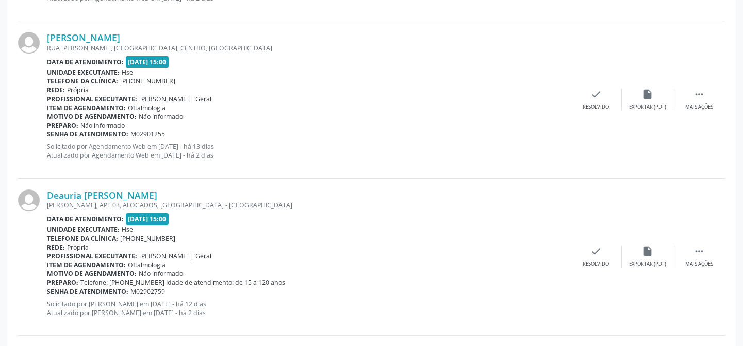
scroll to position [655, 0]
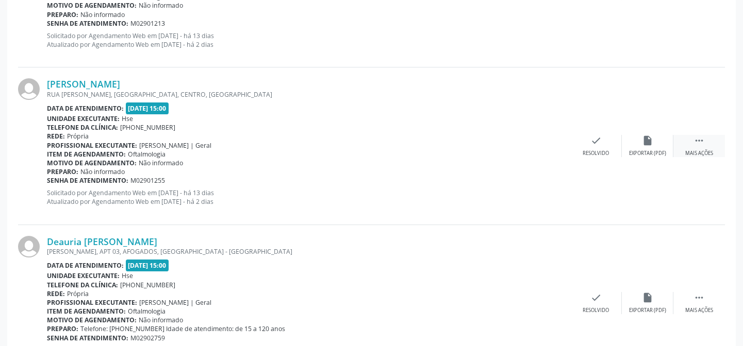
click at [693, 138] on icon "" at bounding box center [698, 140] width 11 height 11
click at [644, 138] on icon "alarm_off" at bounding box center [647, 140] width 11 height 11
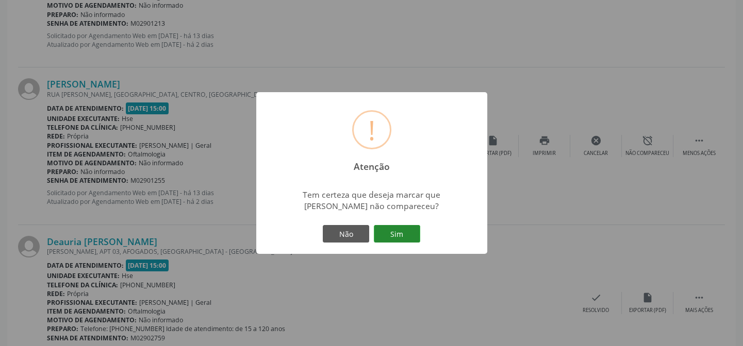
click at [398, 232] on button "Sim" at bounding box center [397, 234] width 46 height 18
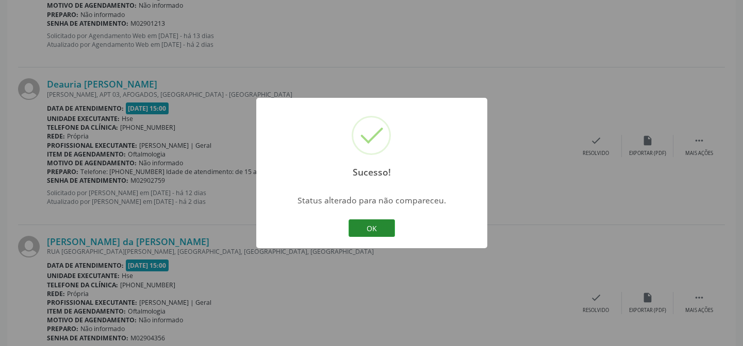
click at [366, 230] on button "OK" at bounding box center [371, 229] width 46 height 18
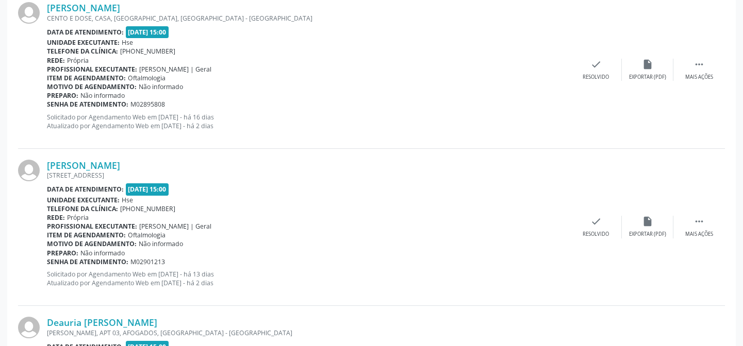
scroll to position [463, 0]
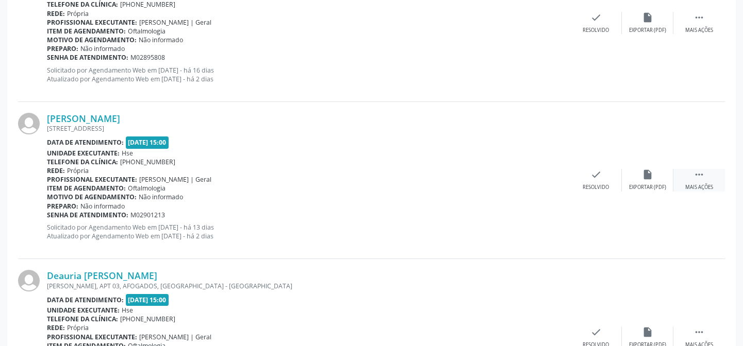
click at [701, 175] on icon "" at bounding box center [698, 174] width 11 height 11
click at [648, 175] on icon "alarm_off" at bounding box center [647, 174] width 11 height 11
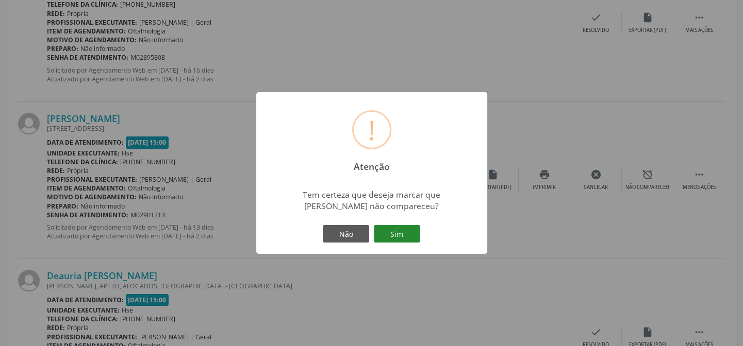
click at [400, 233] on button "Sim" at bounding box center [397, 234] width 46 height 18
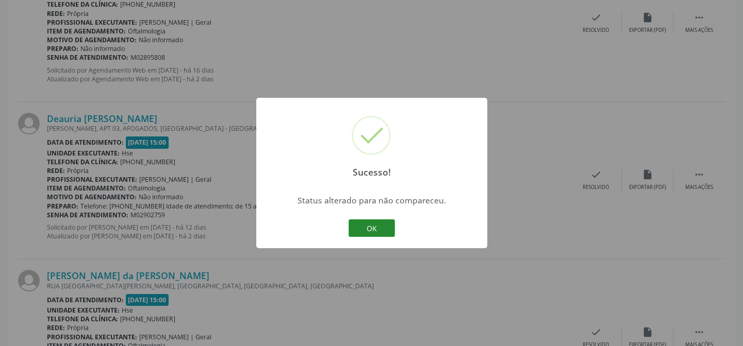
click at [371, 224] on button "OK" at bounding box center [371, 229] width 46 height 18
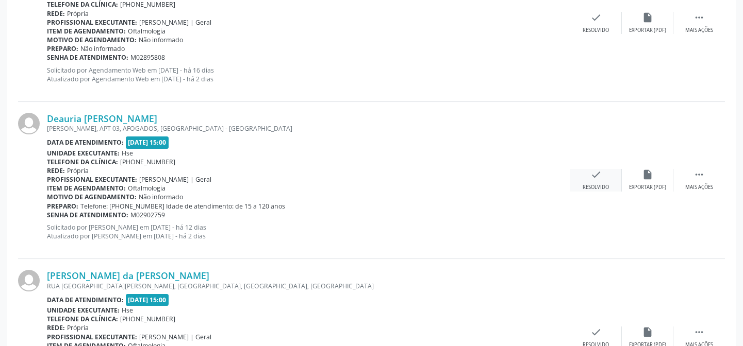
click at [593, 173] on icon "check" at bounding box center [595, 174] width 11 height 11
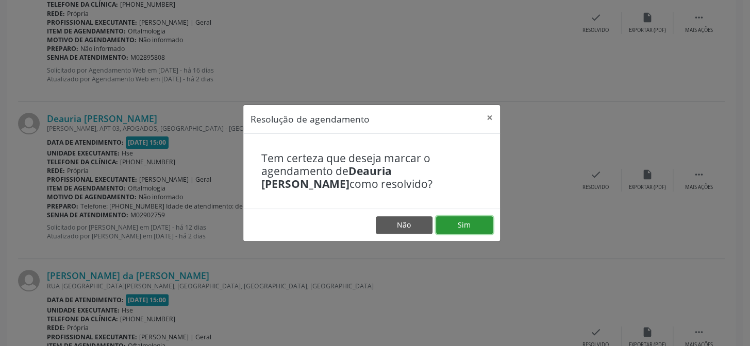
click at [461, 223] on button "Sim" at bounding box center [464, 225] width 57 height 18
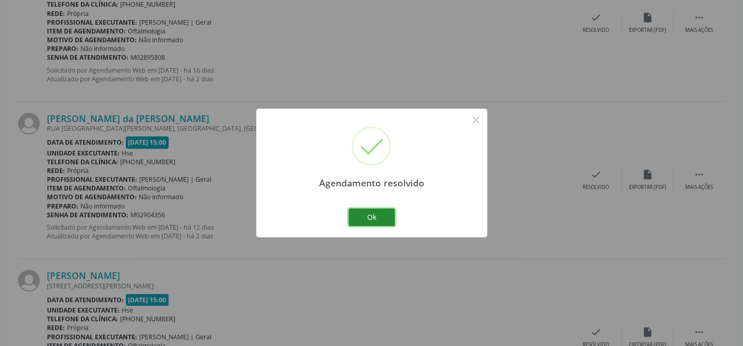
click at [372, 214] on button "Ok" at bounding box center [371, 218] width 46 height 18
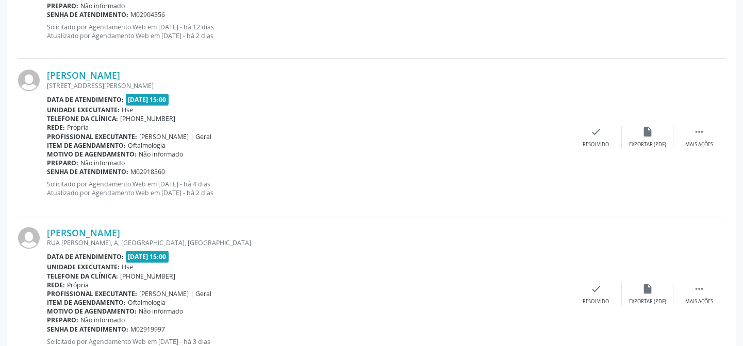
scroll to position [616, 0]
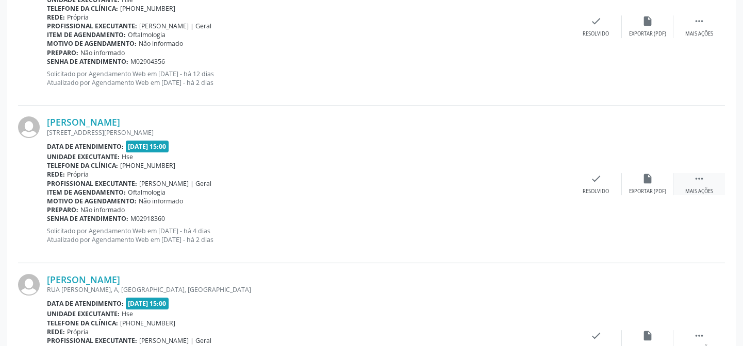
click at [694, 180] on icon "" at bounding box center [698, 178] width 11 height 11
click at [644, 175] on icon "alarm_off" at bounding box center [647, 178] width 11 height 11
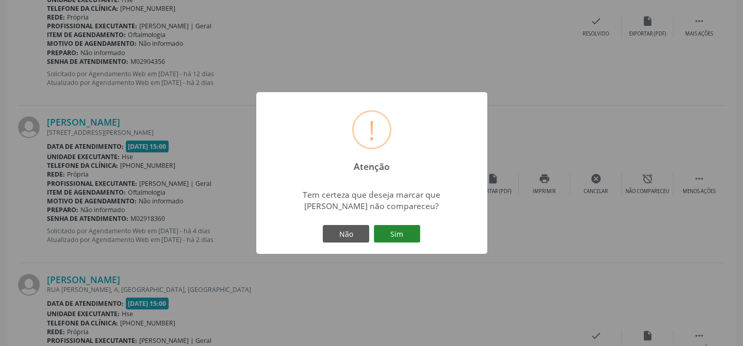
click at [396, 232] on button "Sim" at bounding box center [397, 234] width 46 height 18
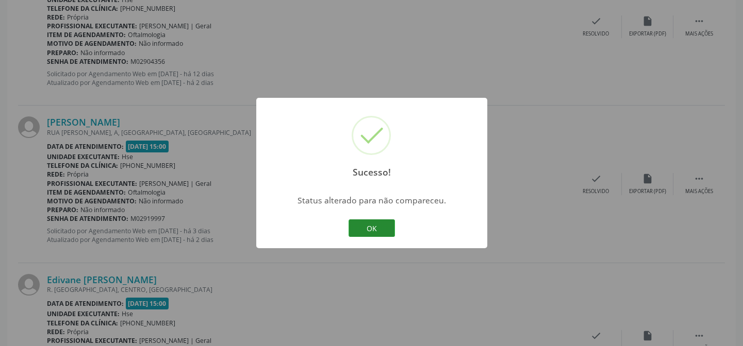
click at [369, 226] on button "OK" at bounding box center [371, 229] width 46 height 18
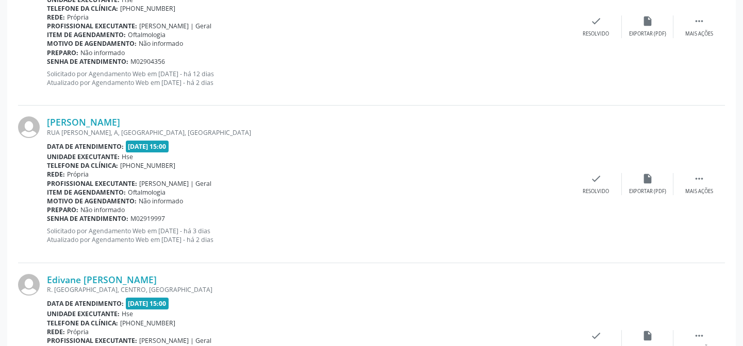
scroll to position [382, 0]
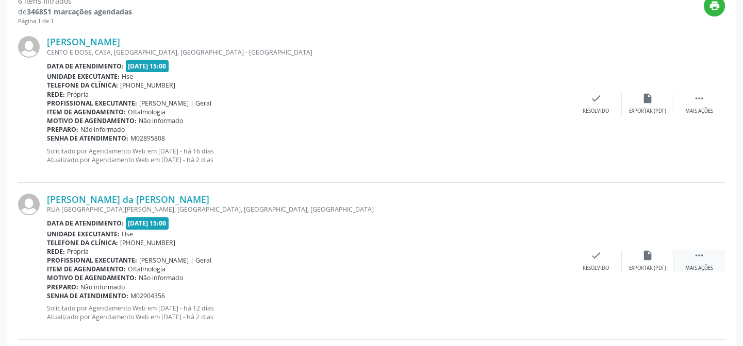
click at [703, 256] on icon "" at bounding box center [698, 255] width 11 height 11
click at [647, 252] on icon "alarm_off" at bounding box center [647, 255] width 11 height 11
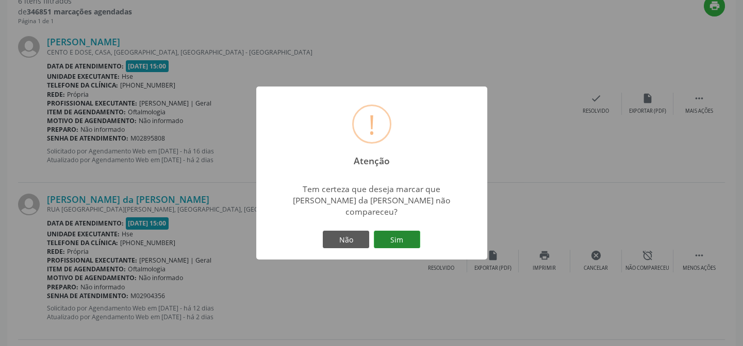
click at [398, 231] on button "Sim" at bounding box center [397, 240] width 46 height 18
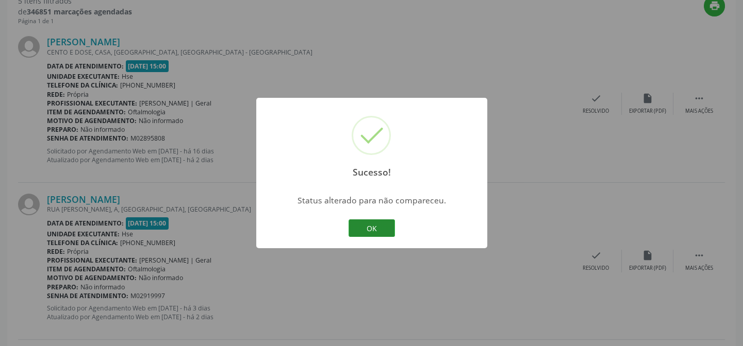
click at [373, 224] on button "OK" at bounding box center [371, 229] width 46 height 18
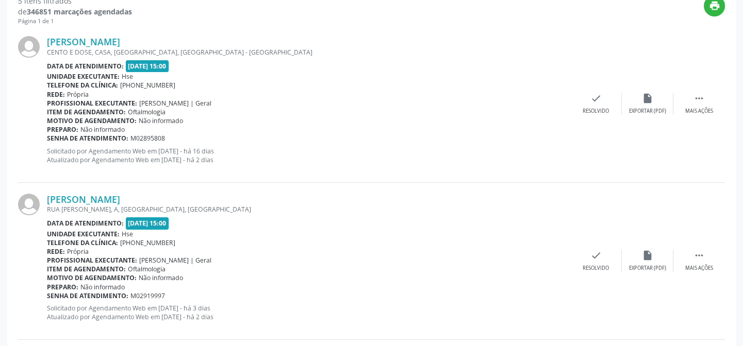
scroll to position [289, 0]
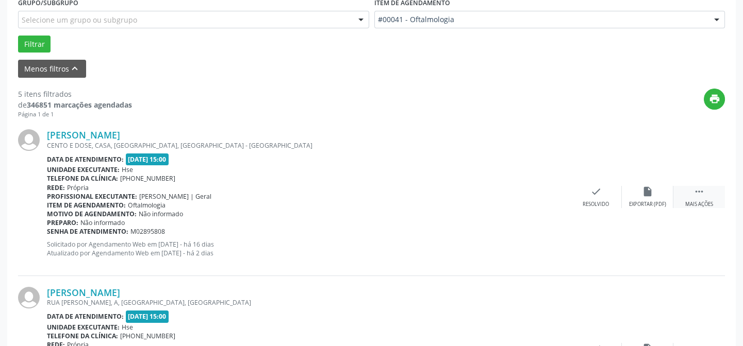
click at [701, 191] on icon "" at bounding box center [698, 191] width 11 height 11
click at [644, 190] on icon "alarm_off" at bounding box center [647, 191] width 11 height 11
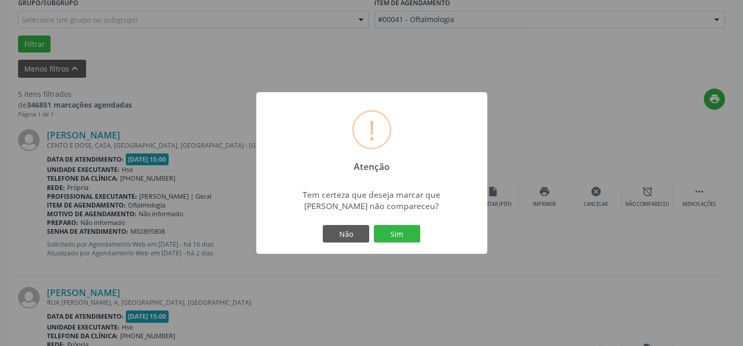
click at [398, 231] on button "Sim" at bounding box center [397, 234] width 46 height 18
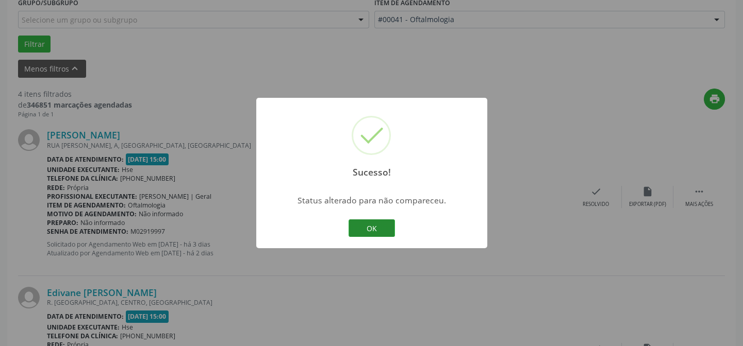
click at [369, 227] on button "OK" at bounding box center [371, 229] width 46 height 18
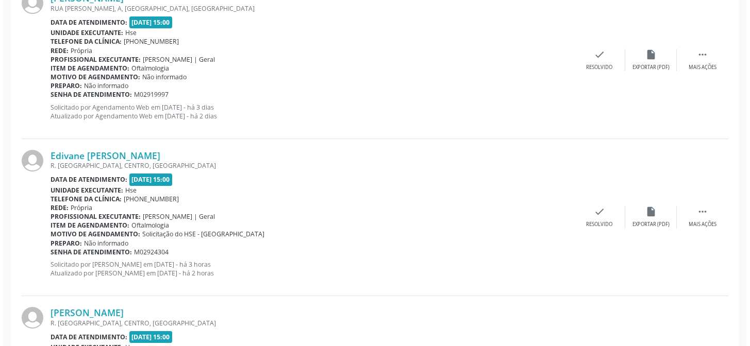
scroll to position [238, 0]
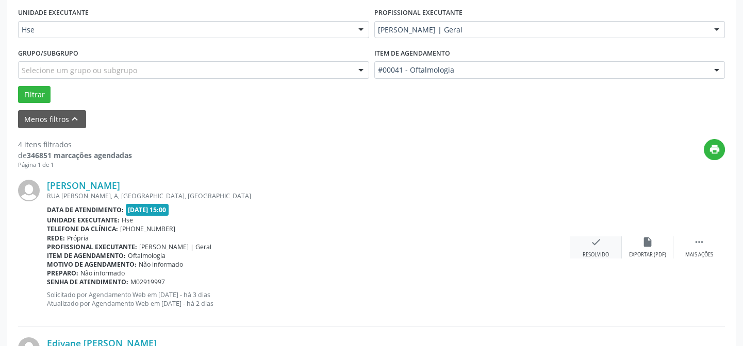
click at [598, 241] on icon "check" at bounding box center [595, 242] width 11 height 11
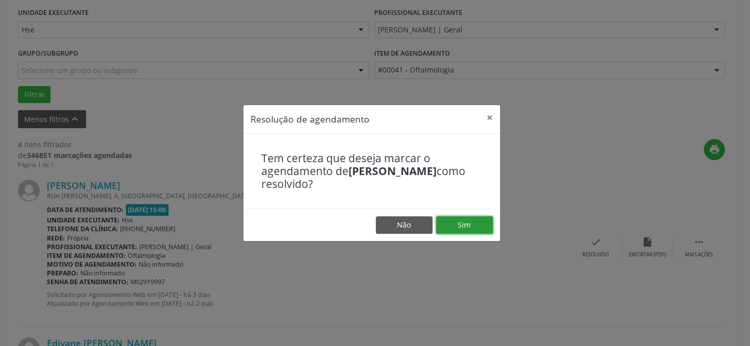
click at [461, 225] on button "Sim" at bounding box center [464, 225] width 57 height 18
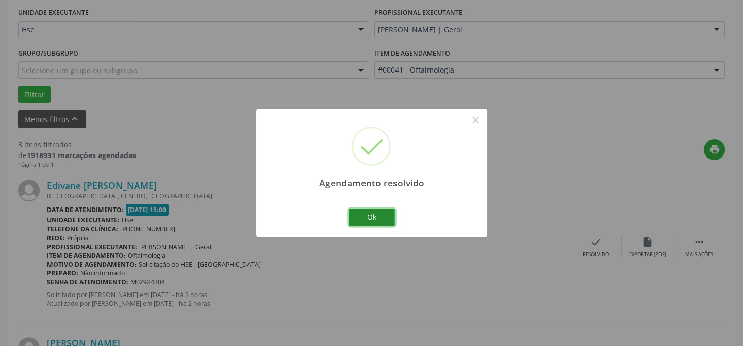
click at [370, 213] on button "Ok" at bounding box center [371, 218] width 46 height 18
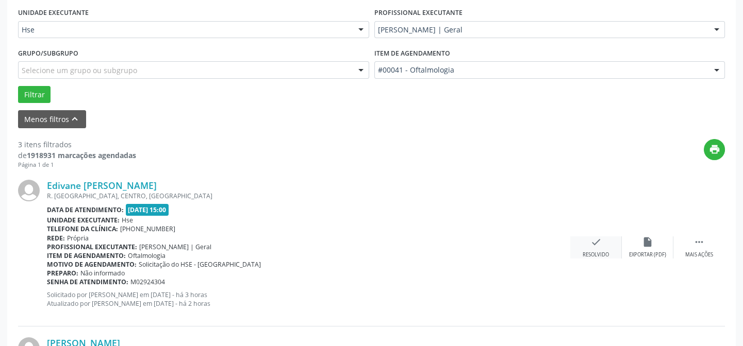
click at [596, 240] on icon "check" at bounding box center [595, 242] width 11 height 11
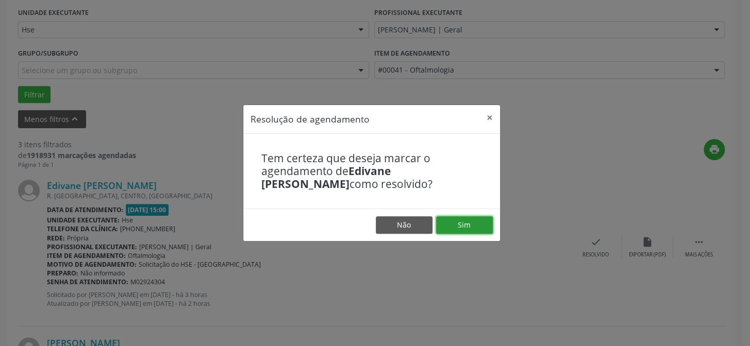
click at [464, 223] on button "Sim" at bounding box center [464, 225] width 57 height 18
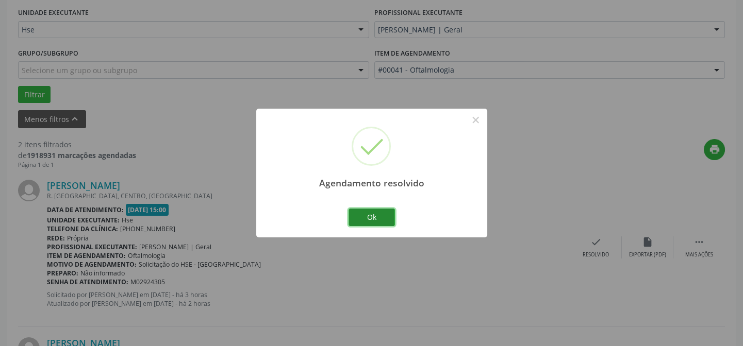
click at [373, 209] on button "Ok" at bounding box center [371, 218] width 46 height 18
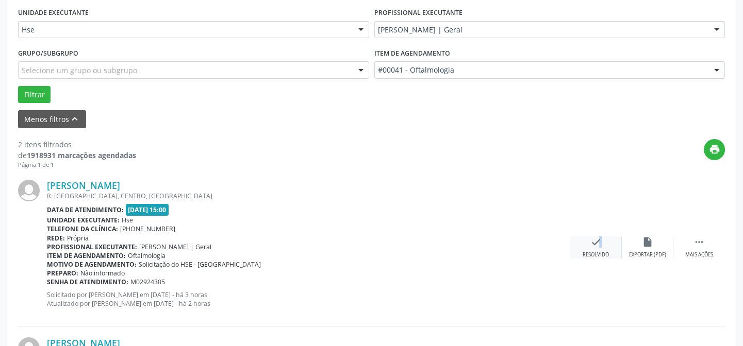
click at [593, 239] on icon "check" at bounding box center [595, 242] width 11 height 11
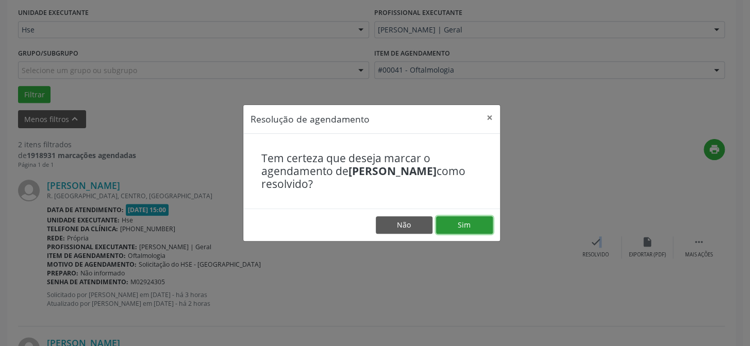
click at [466, 224] on button "Sim" at bounding box center [464, 225] width 57 height 18
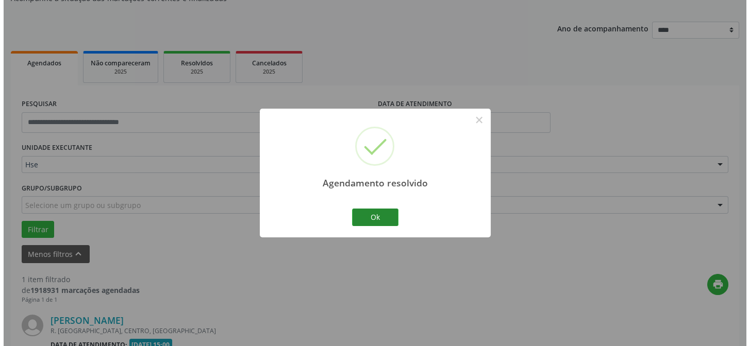
scroll to position [236, 0]
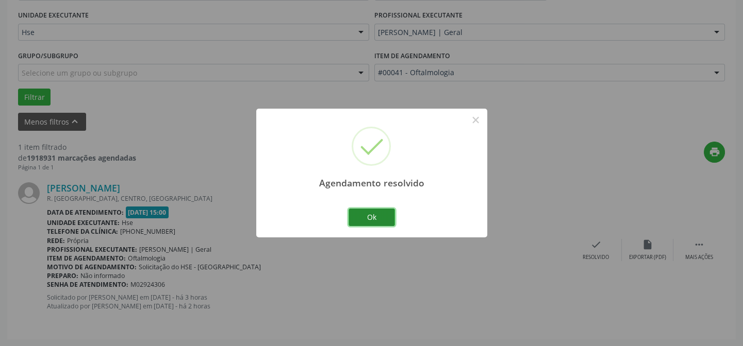
click at [372, 215] on button "Ok" at bounding box center [371, 218] width 46 height 18
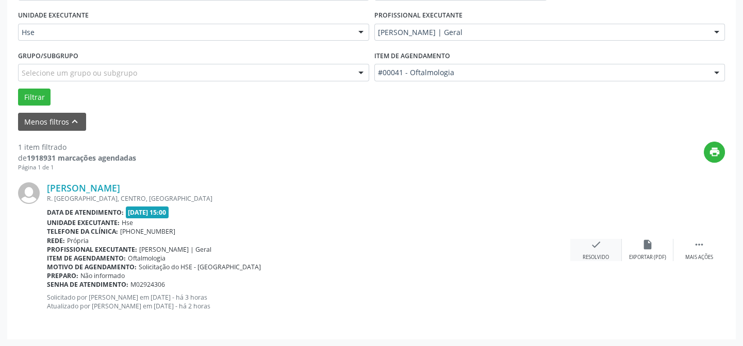
click at [592, 242] on icon "check" at bounding box center [595, 244] width 11 height 11
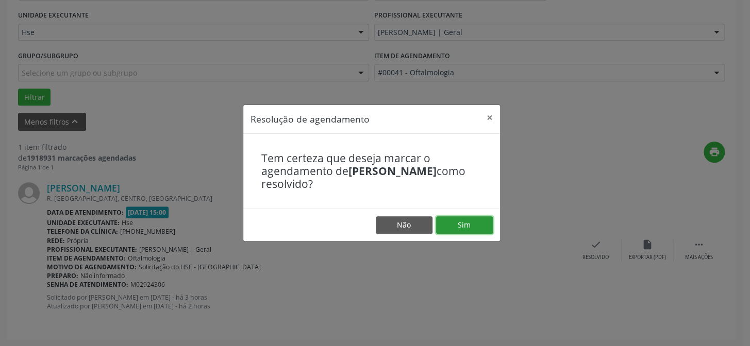
click at [461, 223] on button "Sim" at bounding box center [464, 225] width 57 height 18
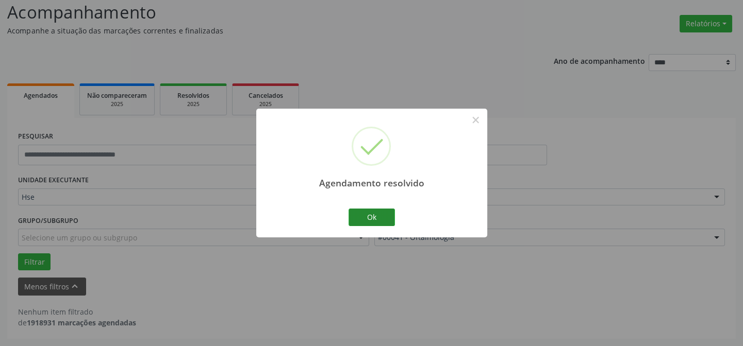
scroll to position [70, 0]
click at [371, 217] on button "Ok" at bounding box center [371, 218] width 46 height 18
